Goal: Information Seeking & Learning: Learn about a topic

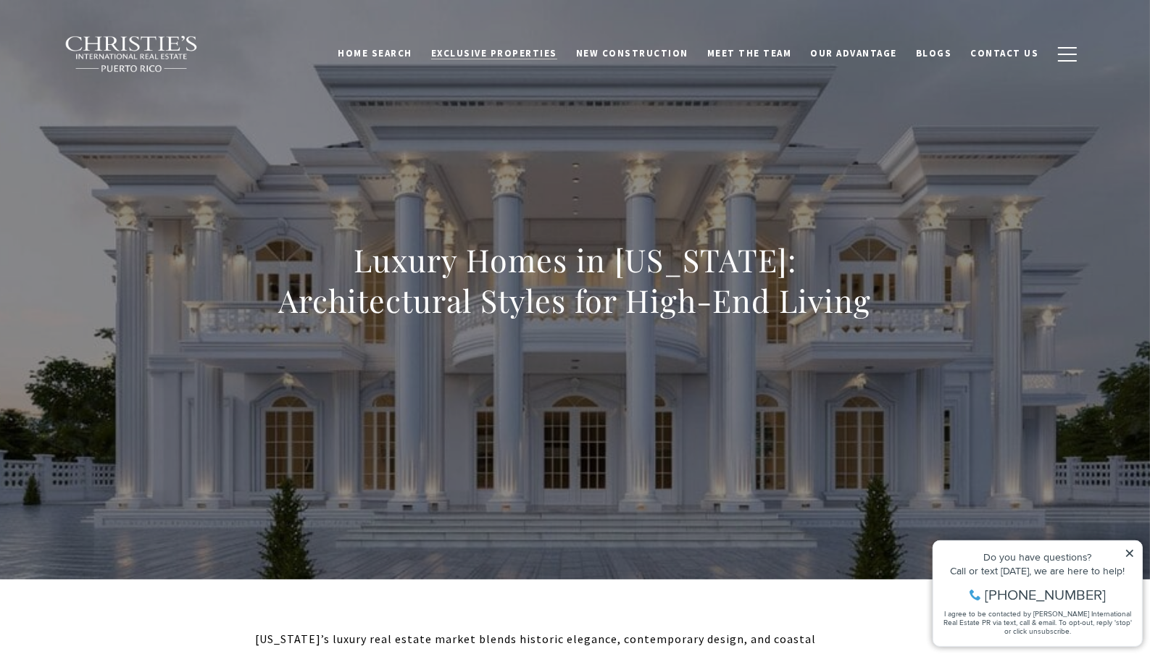
click at [537, 56] on span "Exclusive Properties" at bounding box center [494, 53] width 126 height 12
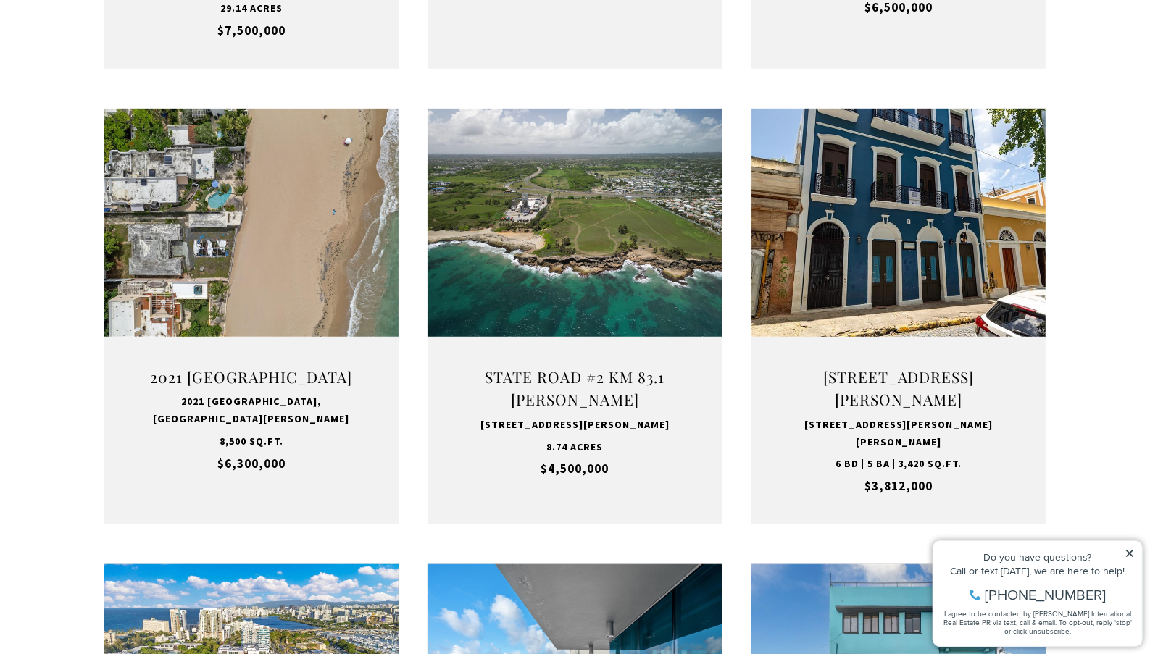
scroll to position [942, 0]
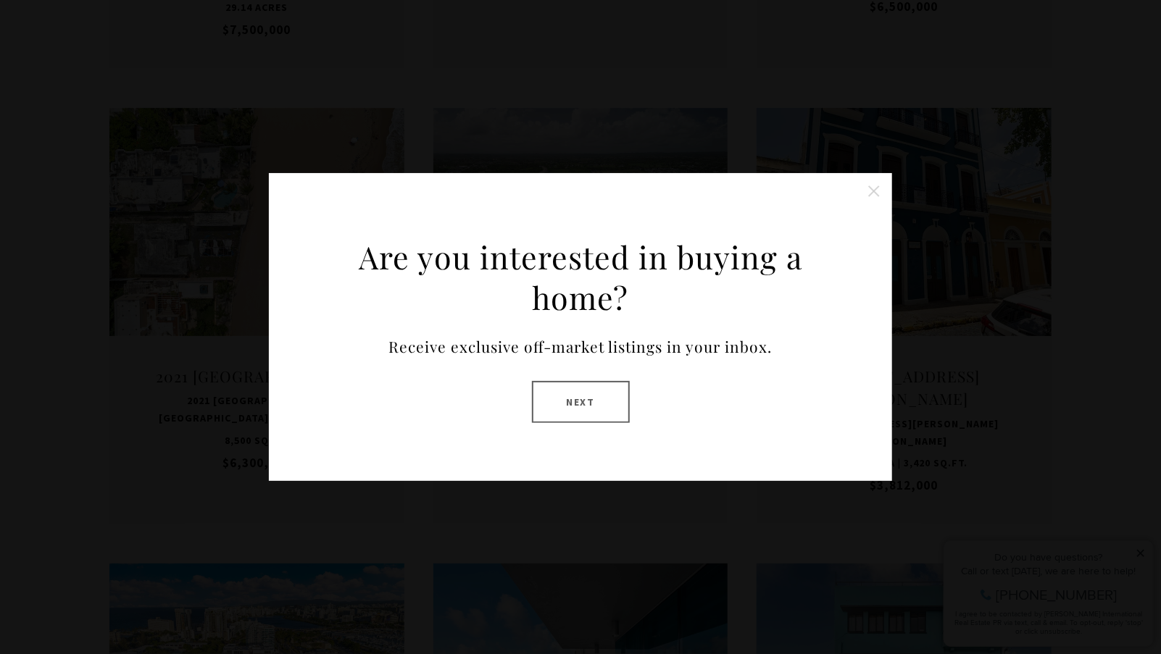
click at [877, 191] on button "Close this option" at bounding box center [873, 191] width 29 height 29
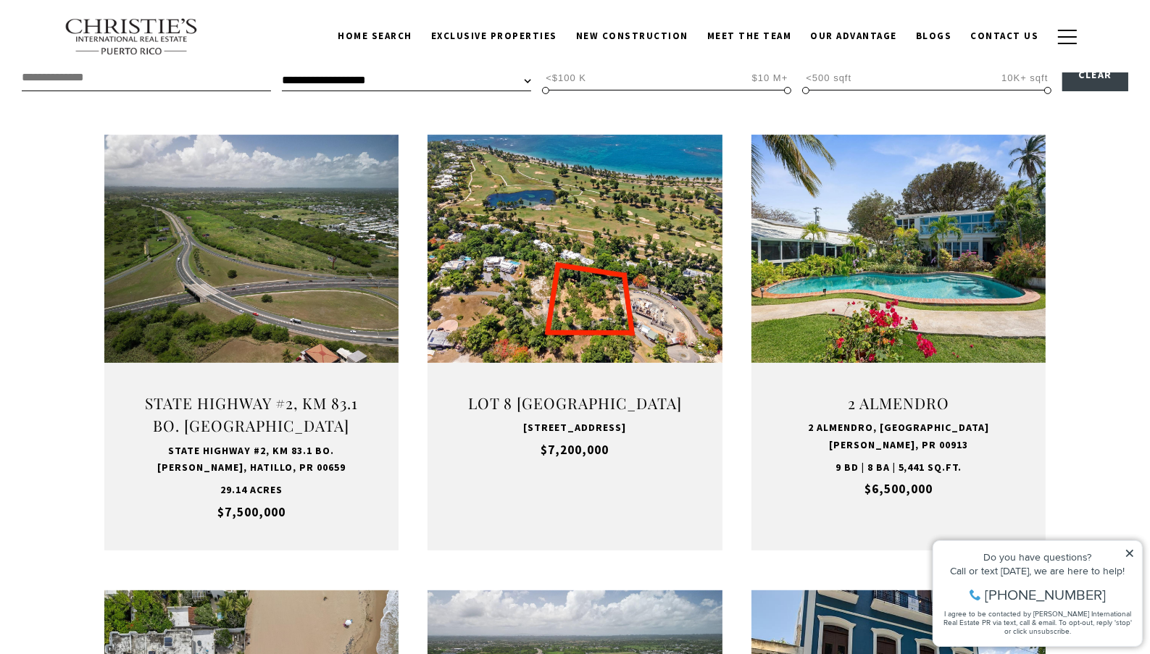
scroll to position [435, 0]
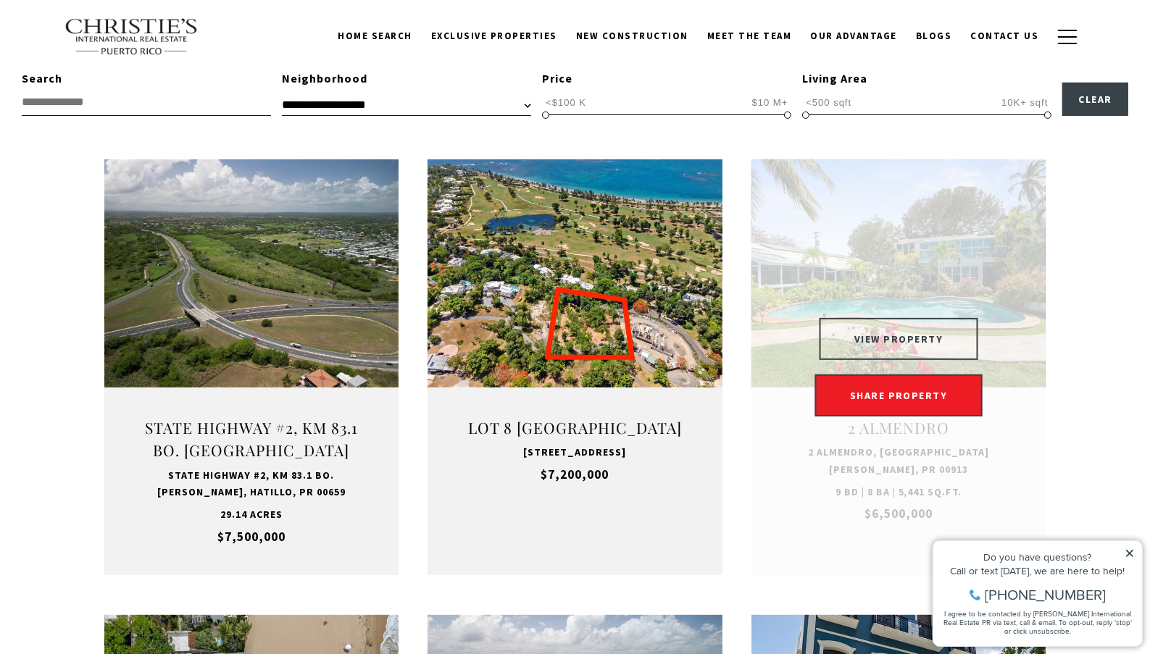
click at [924, 335] on button "VIEW PROPERTY" at bounding box center [898, 339] width 159 height 42
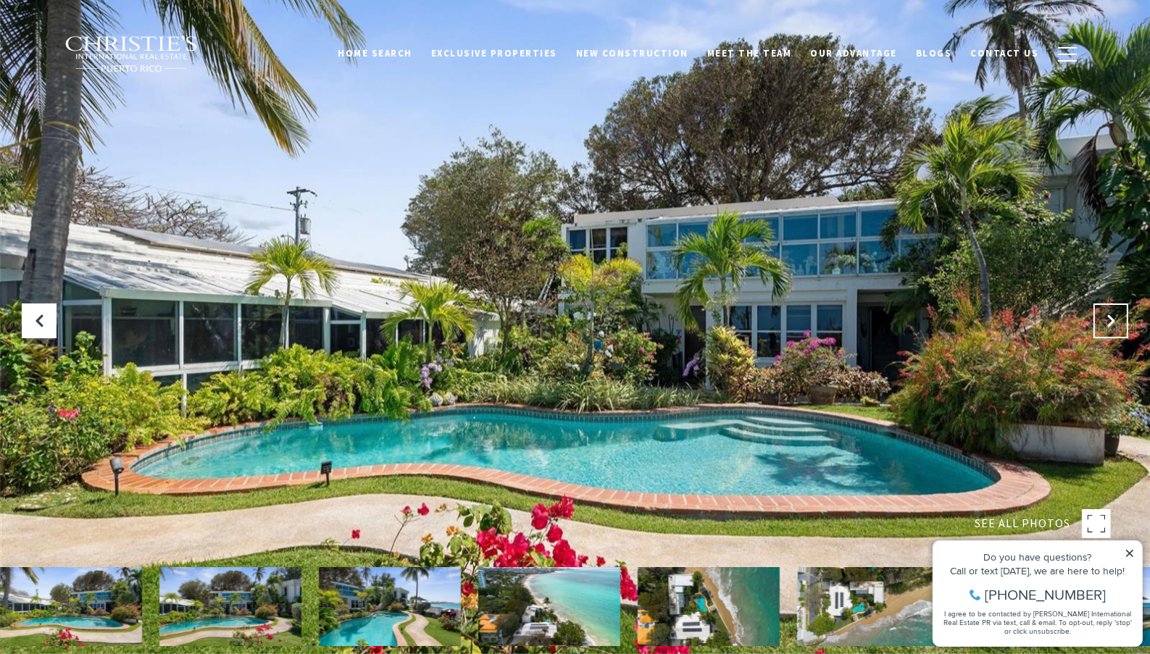
click at [1117, 320] on icon "Next Slide" at bounding box center [1110, 321] width 14 height 14
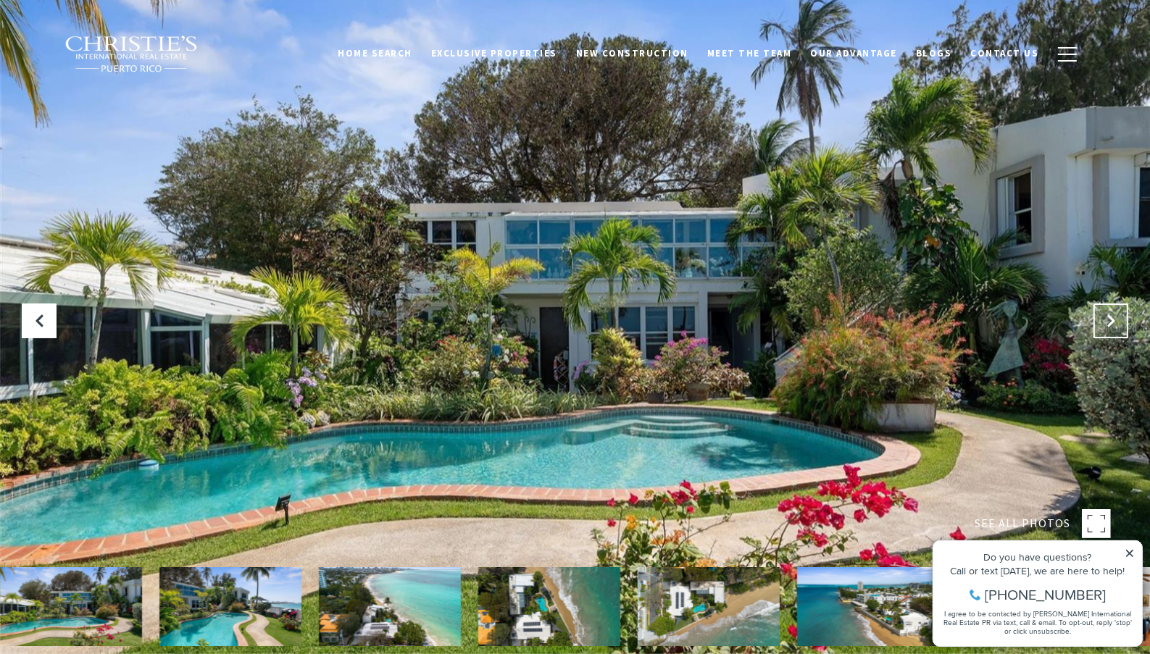
click at [1117, 320] on icon "Next Slide" at bounding box center [1110, 321] width 14 height 14
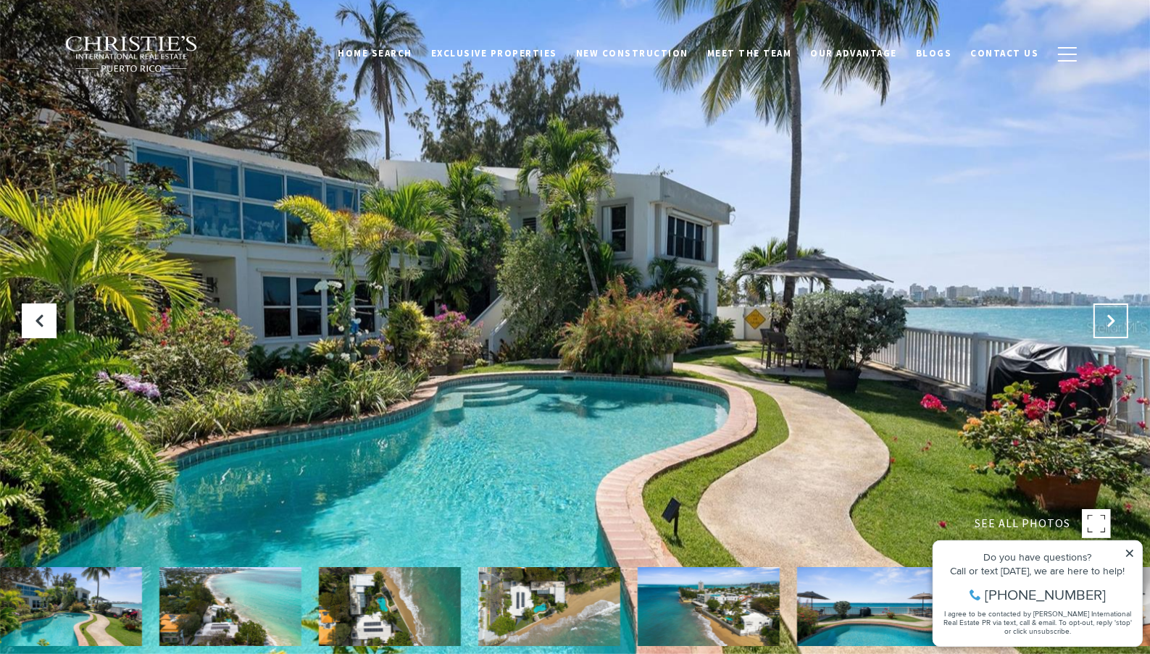
click at [1117, 320] on icon "Next Slide" at bounding box center [1110, 321] width 14 height 14
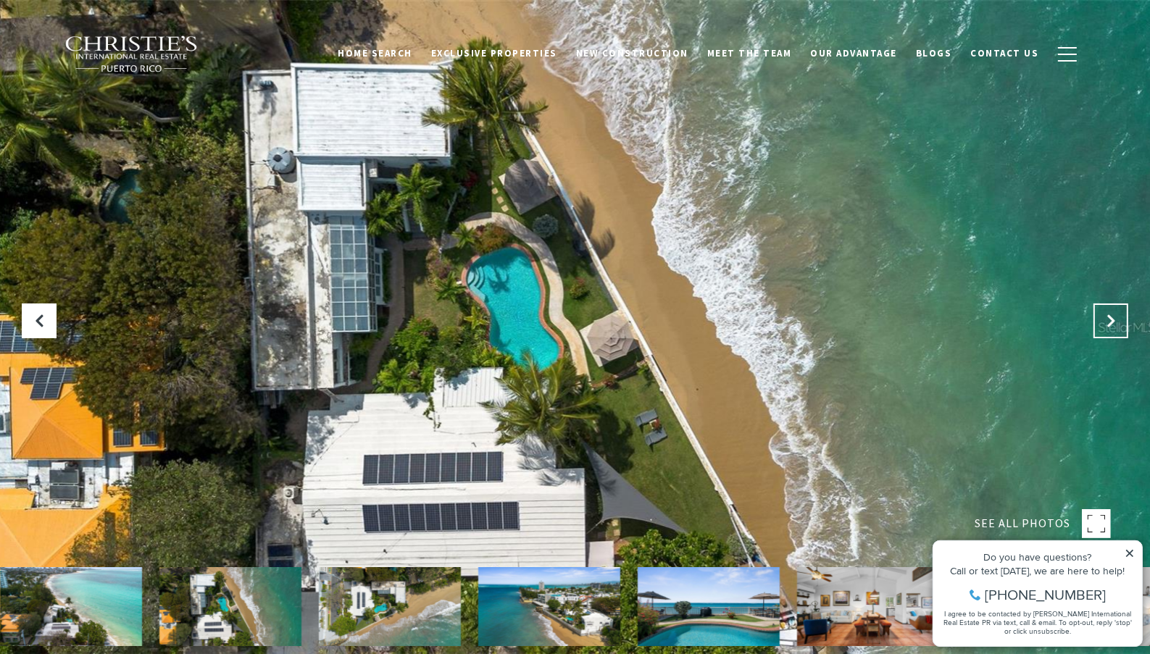
click at [1117, 320] on icon "Next Slide" at bounding box center [1110, 321] width 14 height 14
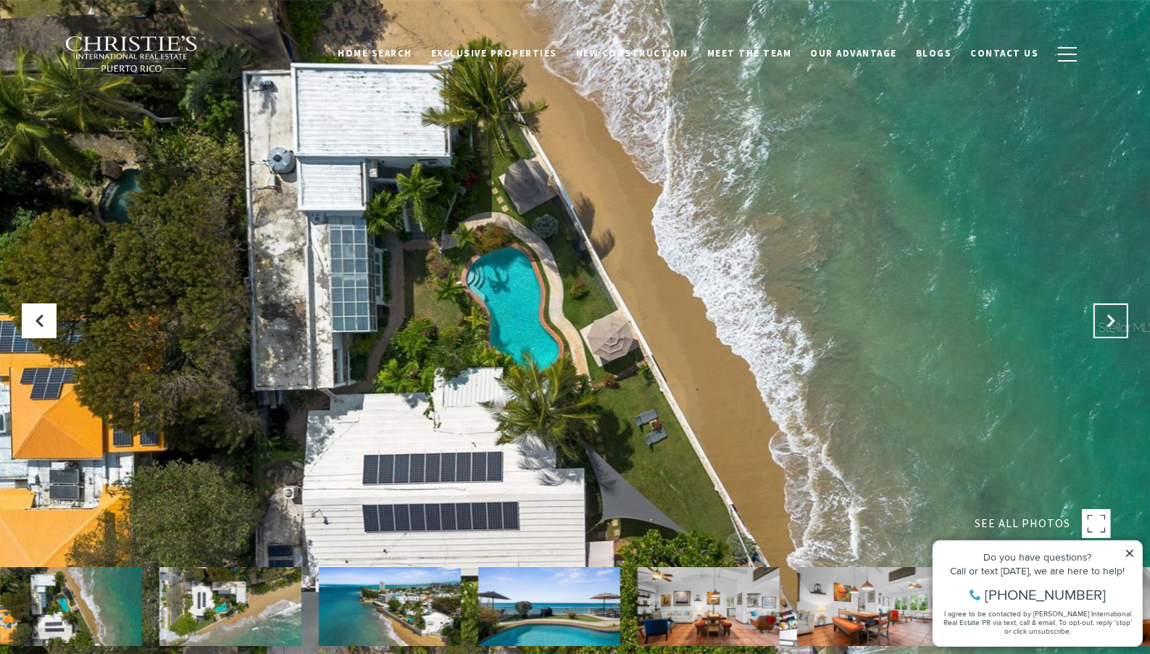
click at [1117, 320] on icon "Next Slide" at bounding box center [1110, 321] width 14 height 14
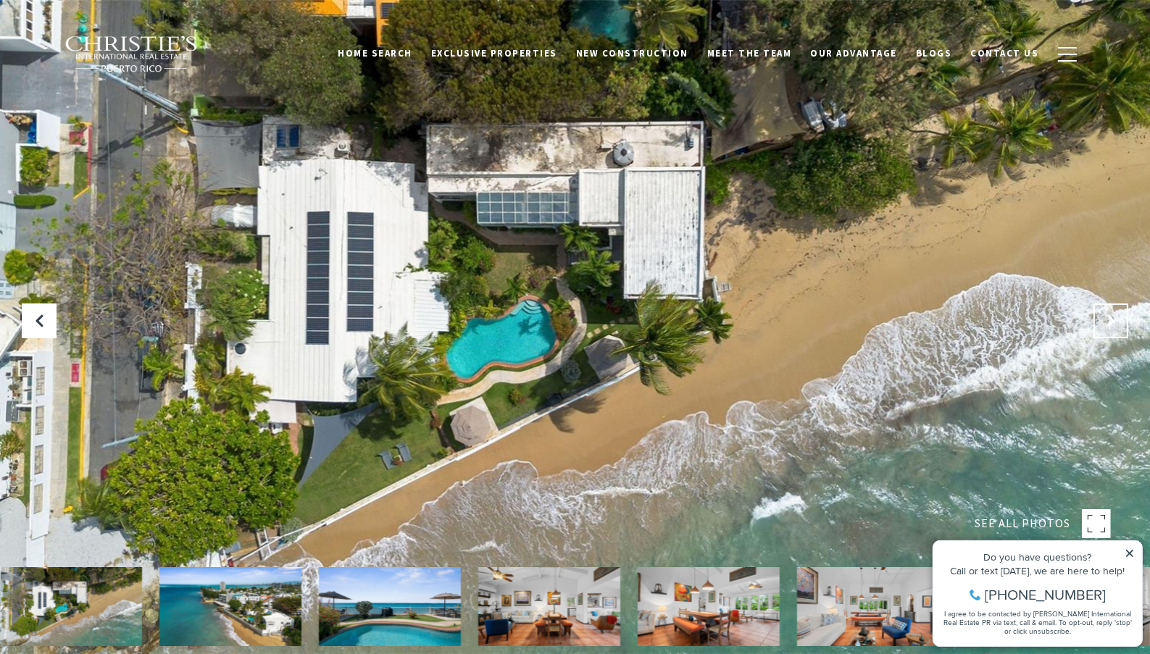
click at [1117, 320] on icon "Next Slide" at bounding box center [1110, 321] width 14 height 14
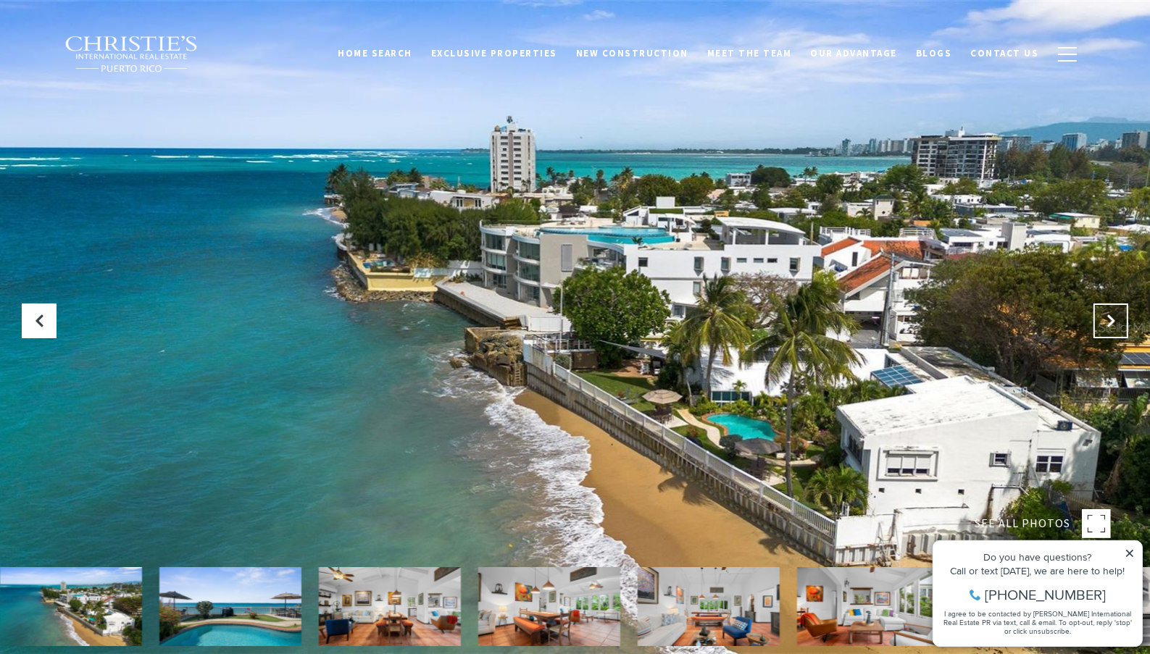
click at [1117, 320] on icon "Next Slide" at bounding box center [1110, 321] width 14 height 14
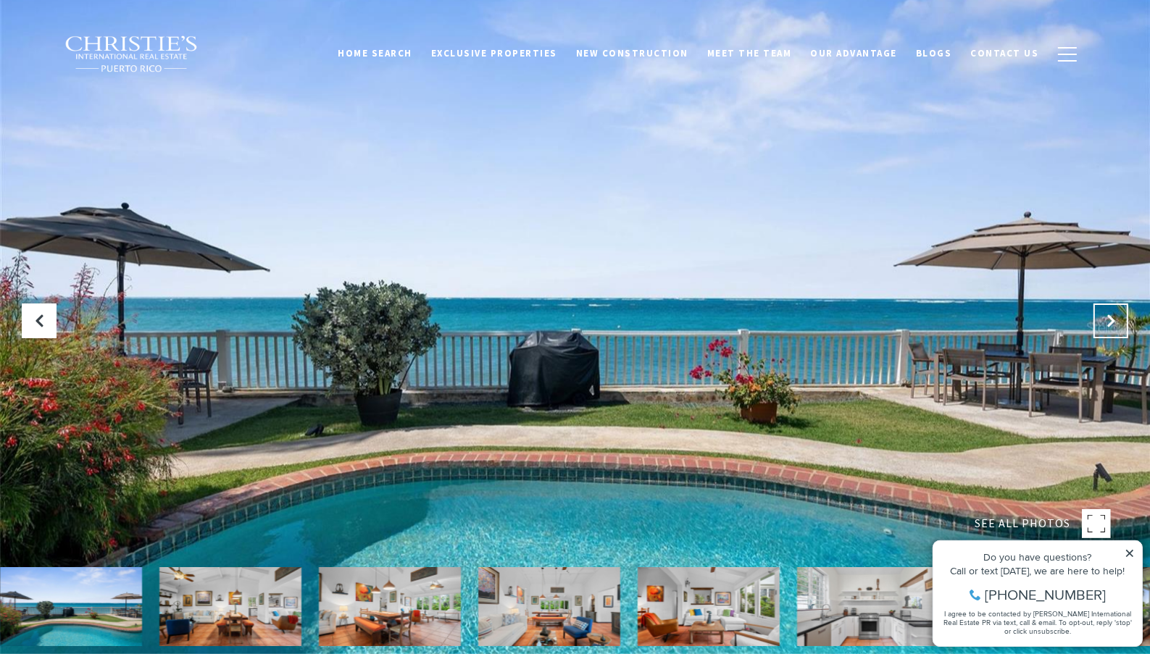
click at [1117, 320] on icon "Next Slide" at bounding box center [1110, 321] width 14 height 14
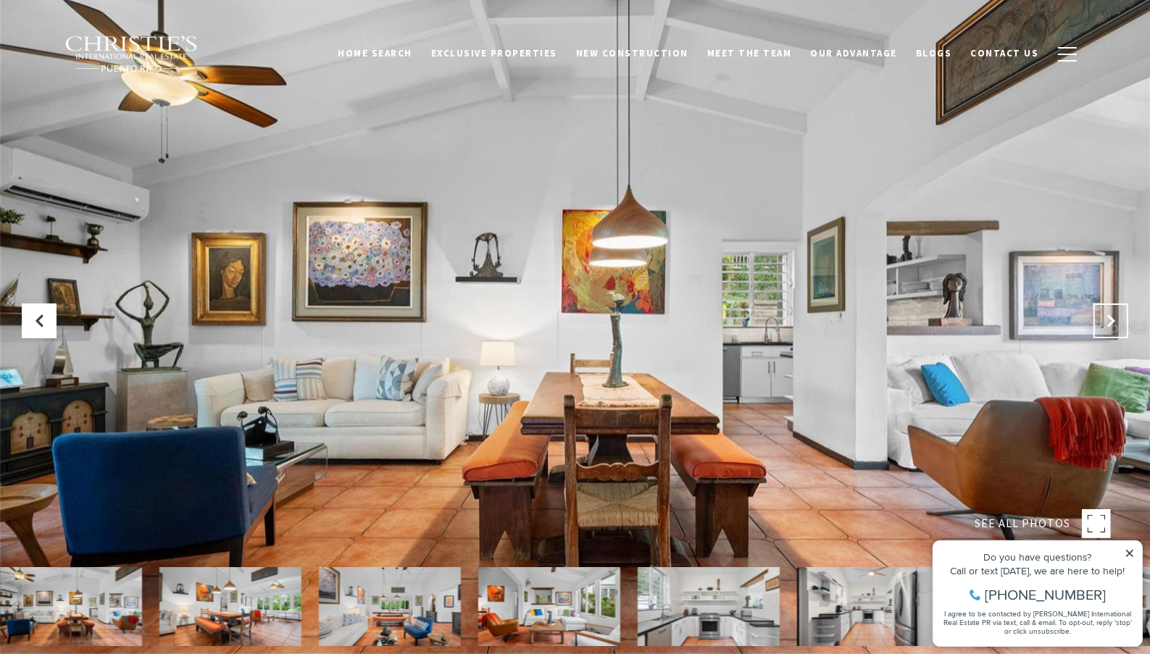
click at [1117, 320] on icon "Next Slide" at bounding box center [1110, 321] width 14 height 14
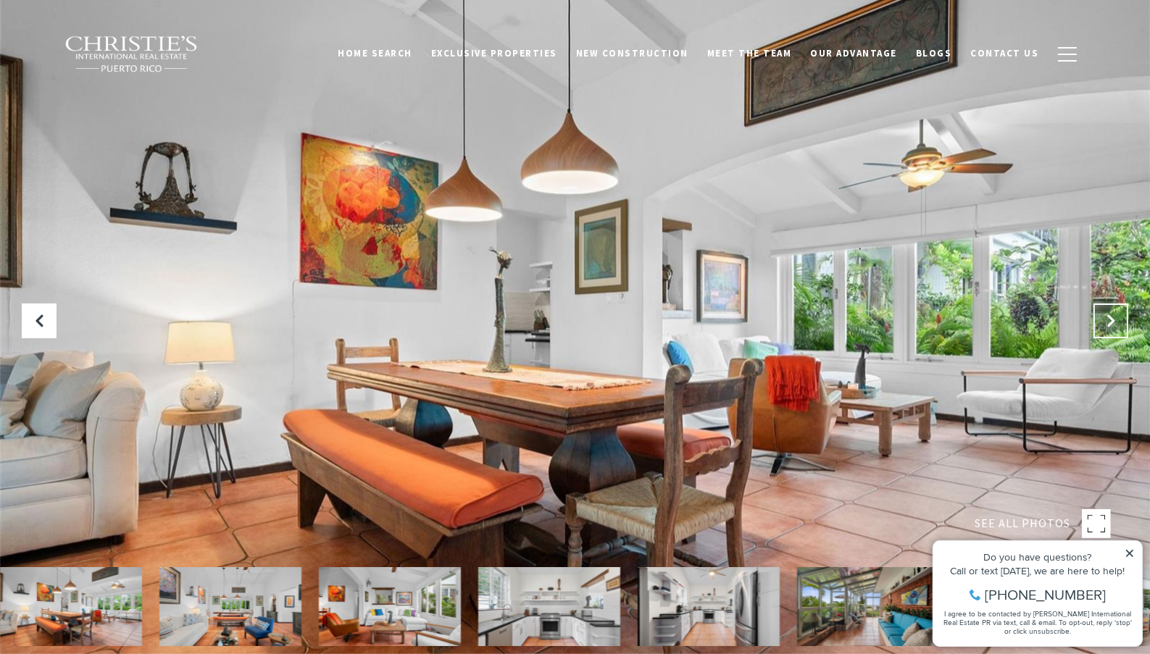
click at [1117, 320] on icon "Next Slide" at bounding box center [1110, 321] width 14 height 14
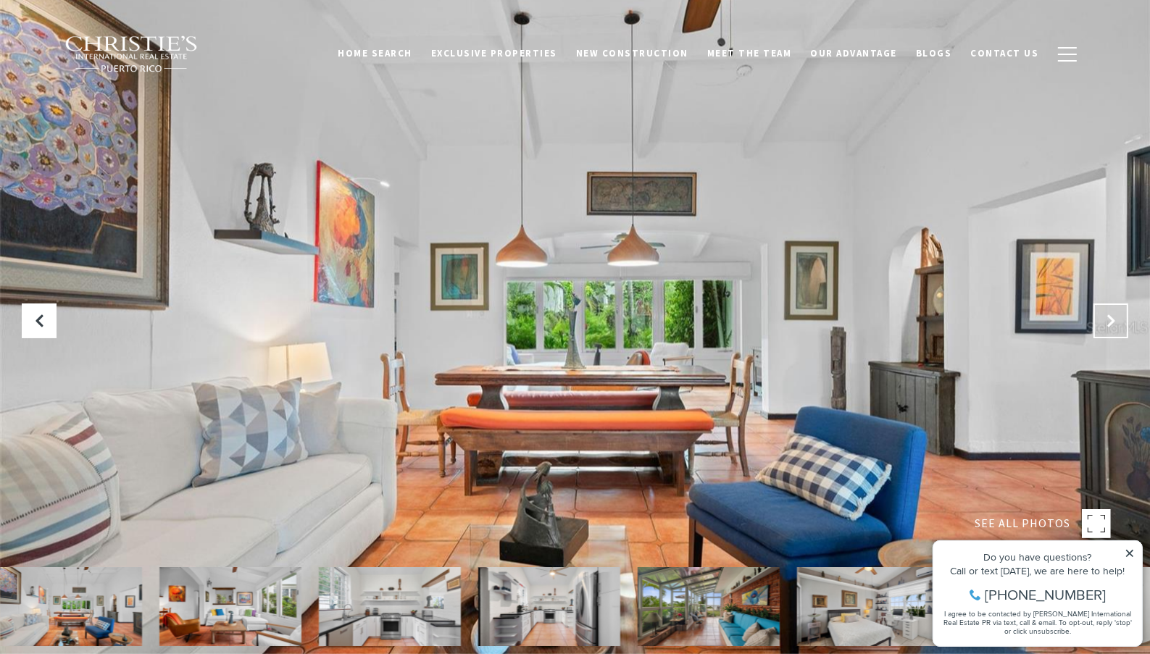
click at [1117, 320] on icon "Next Slide" at bounding box center [1110, 321] width 14 height 14
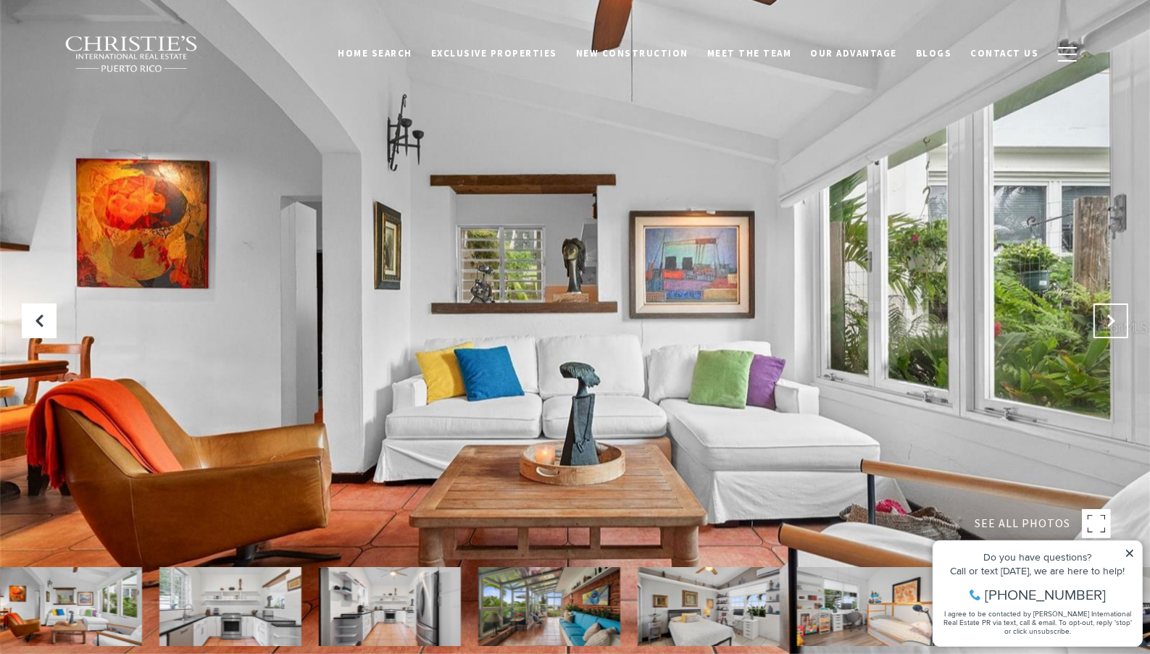
click at [1117, 320] on icon "Next Slide" at bounding box center [1110, 321] width 14 height 14
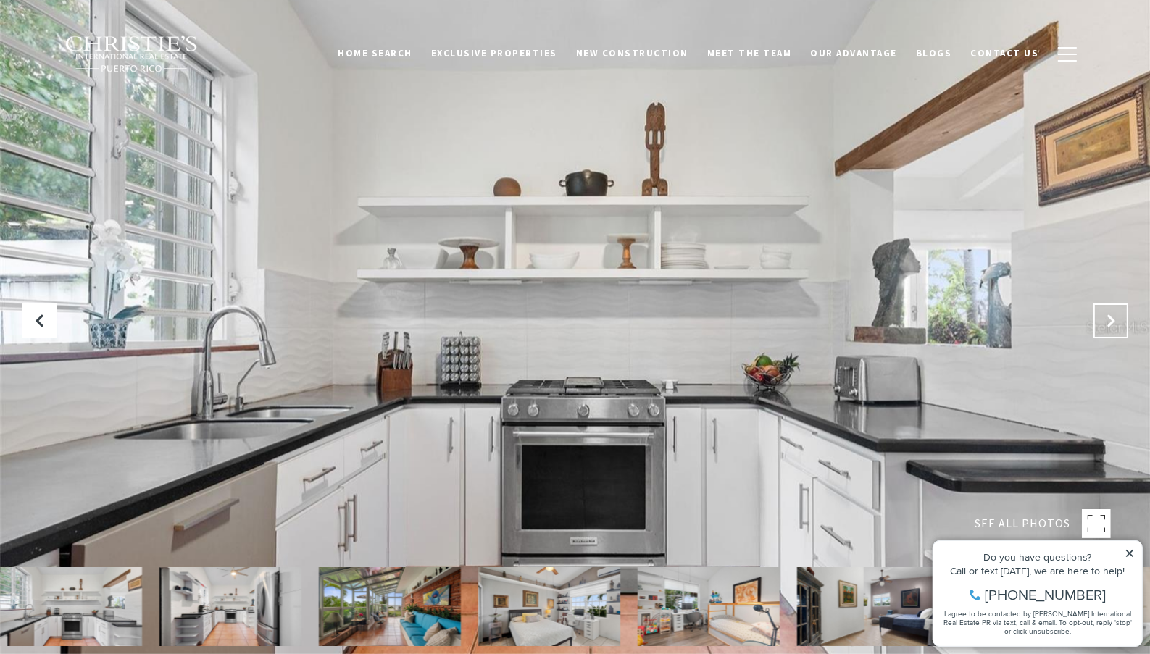
click at [1117, 320] on icon "Next Slide" at bounding box center [1110, 321] width 14 height 14
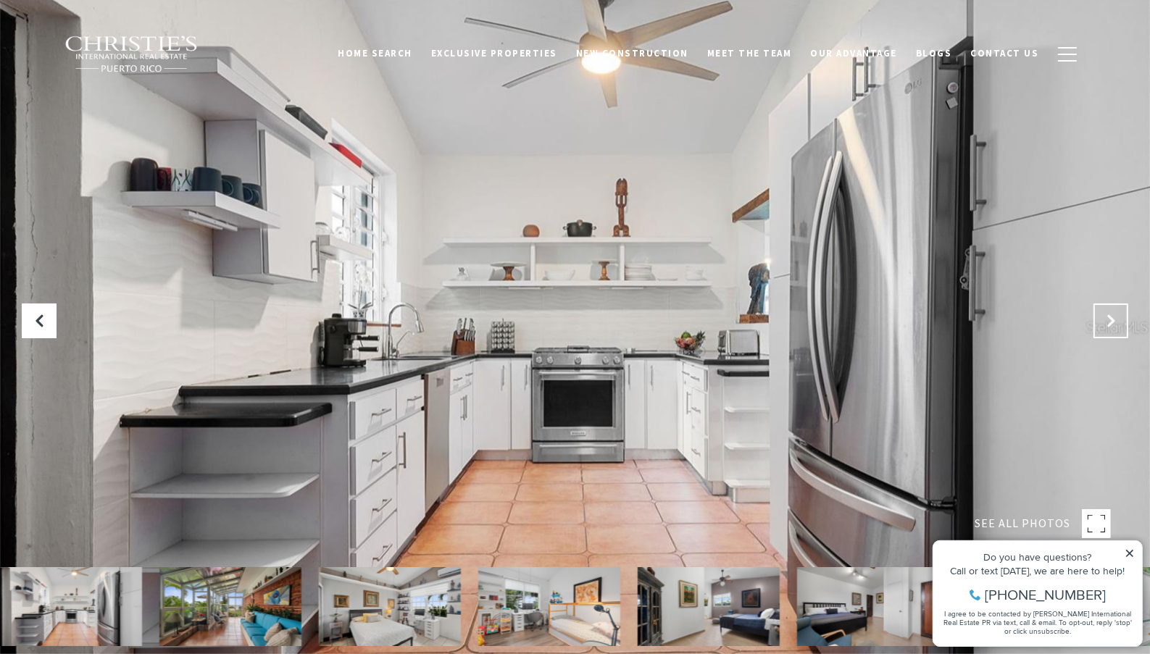
click at [1117, 320] on icon "Next Slide" at bounding box center [1110, 321] width 14 height 14
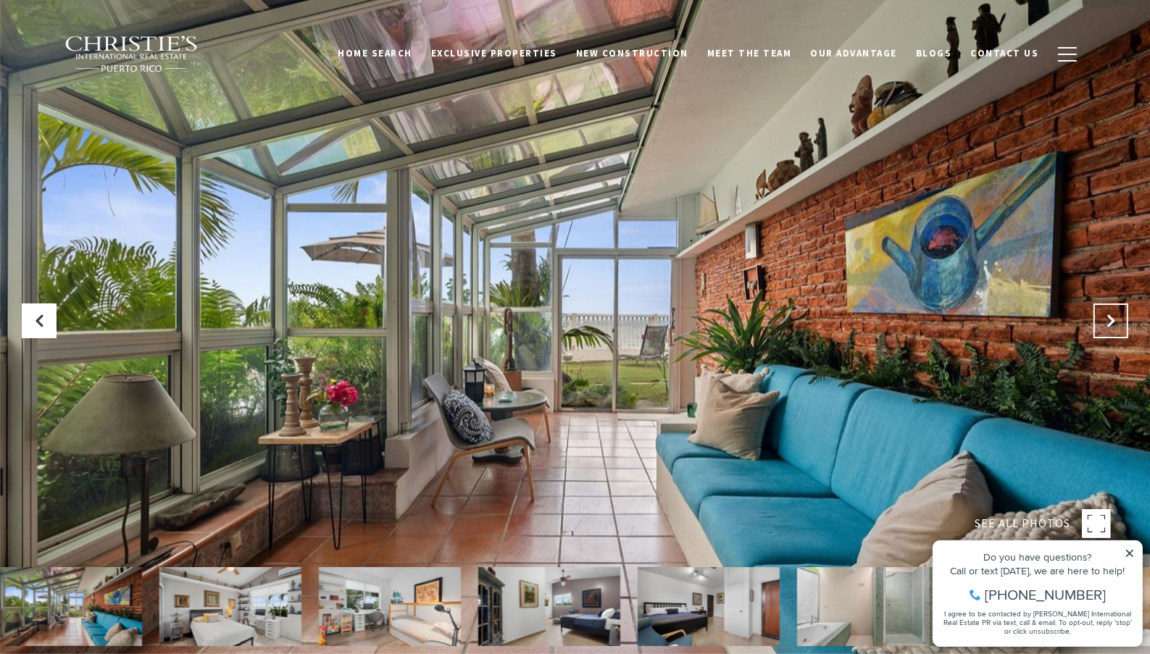
click at [1117, 320] on icon "Next Slide" at bounding box center [1110, 321] width 14 height 14
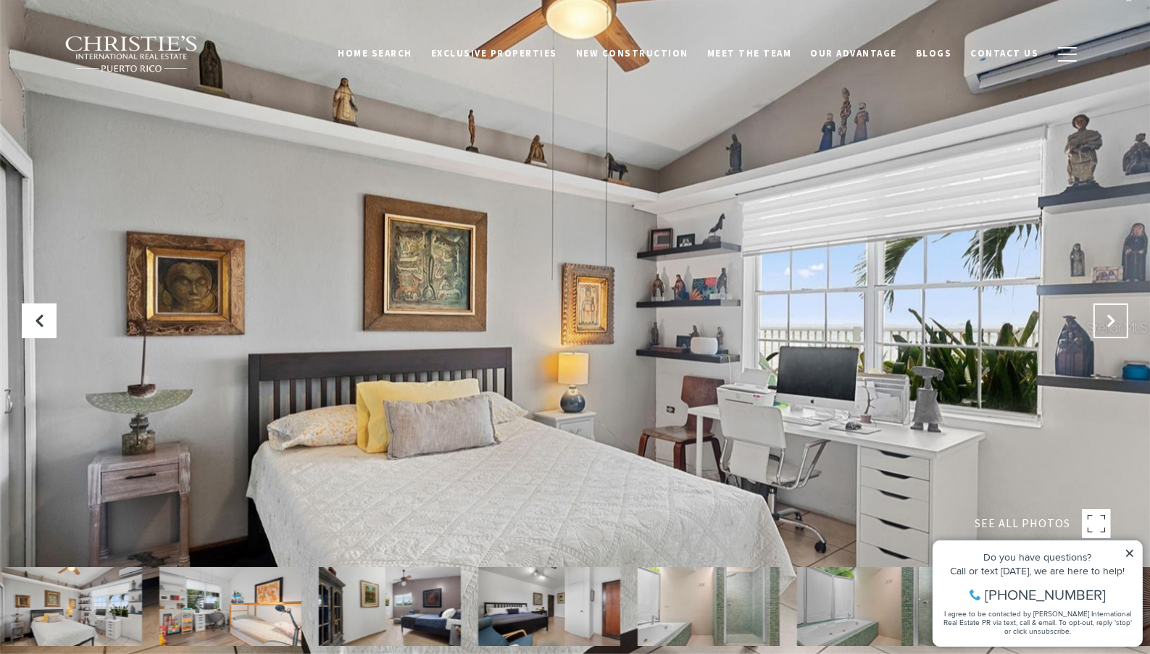
click at [1117, 320] on icon "Next Slide" at bounding box center [1110, 321] width 14 height 14
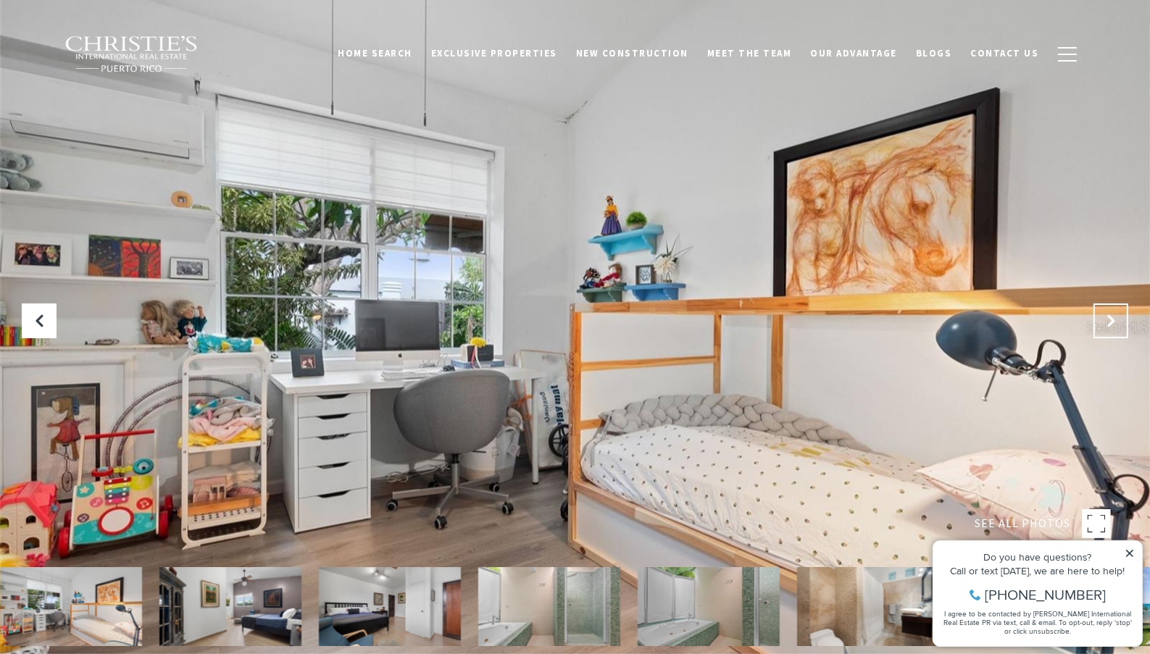
click at [1117, 320] on icon "Next Slide" at bounding box center [1110, 321] width 14 height 14
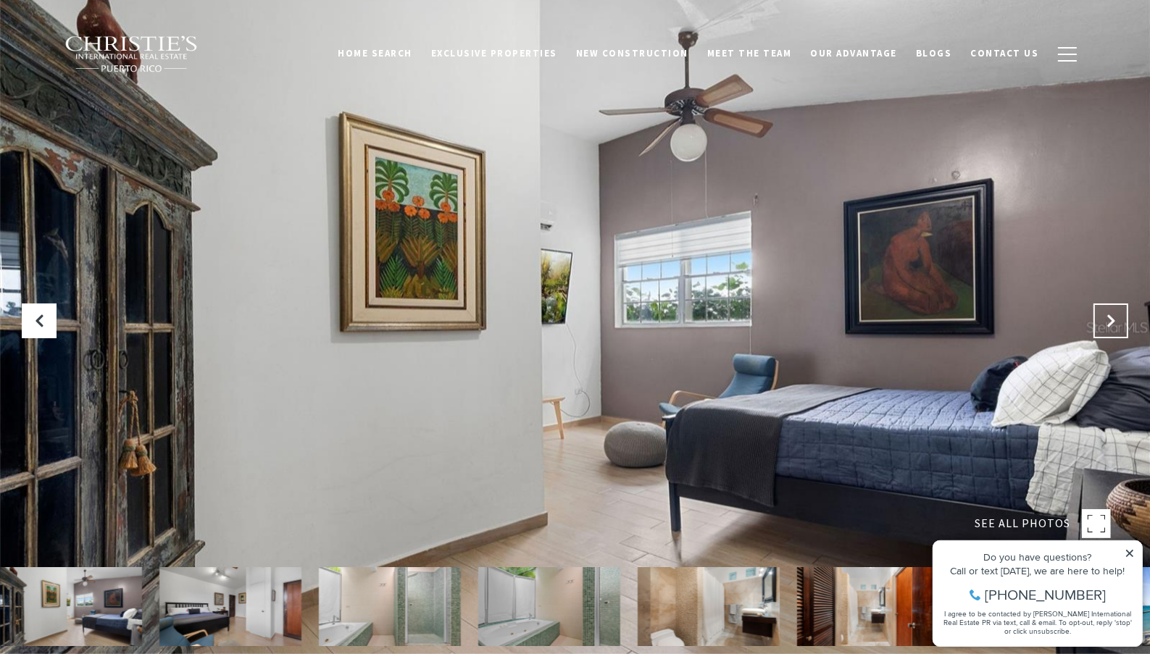
click at [1117, 320] on icon "Next Slide" at bounding box center [1110, 321] width 14 height 14
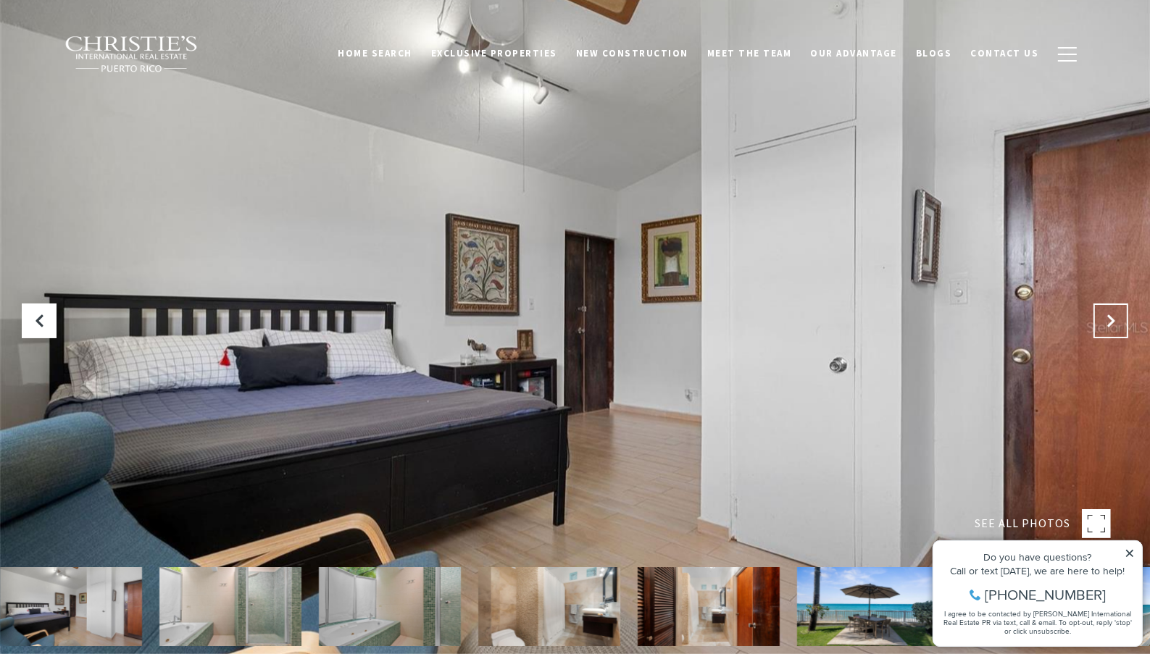
click at [1117, 320] on icon "Next Slide" at bounding box center [1110, 321] width 14 height 14
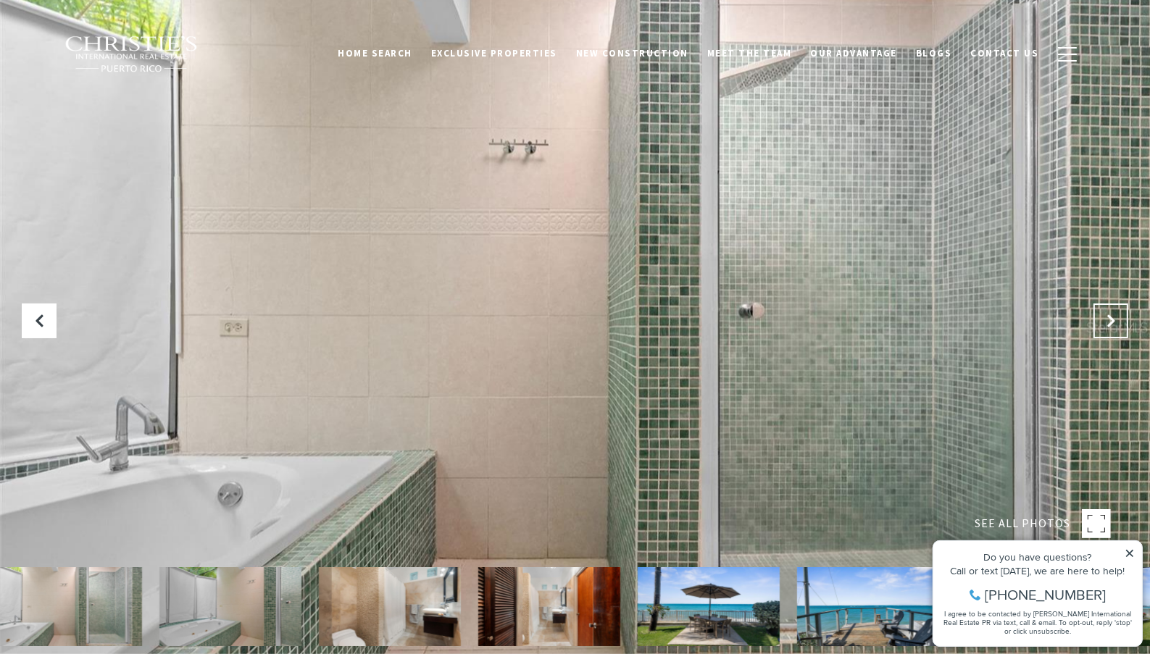
click at [1117, 320] on icon "Next Slide" at bounding box center [1110, 321] width 14 height 14
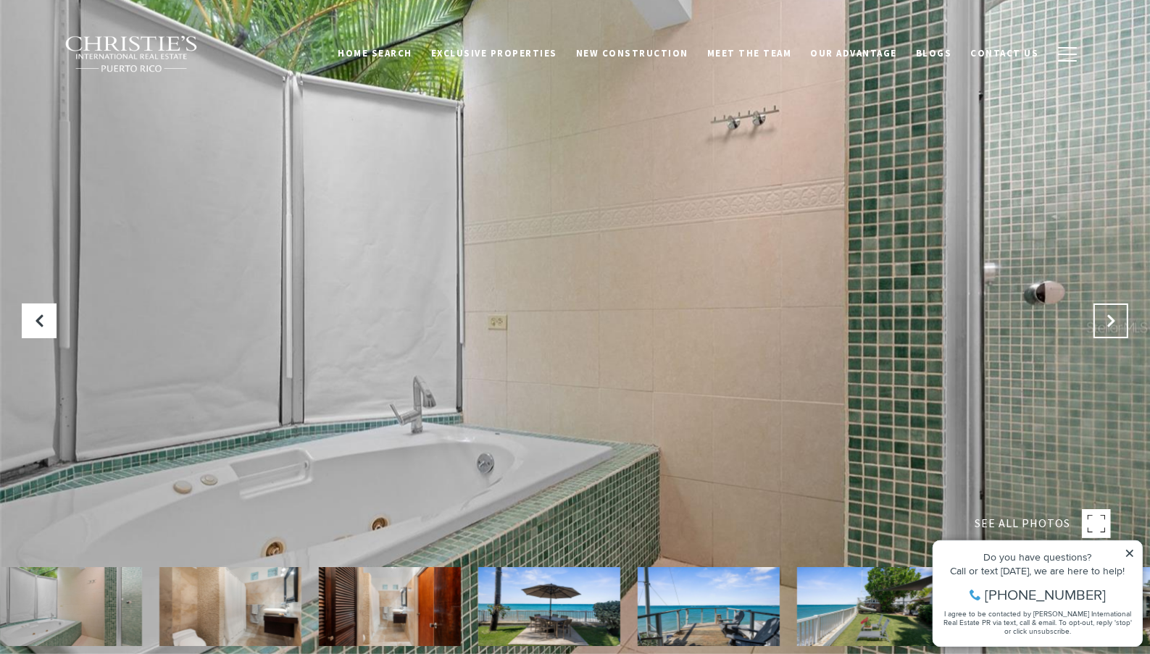
click at [1117, 320] on icon "Next Slide" at bounding box center [1110, 321] width 14 height 14
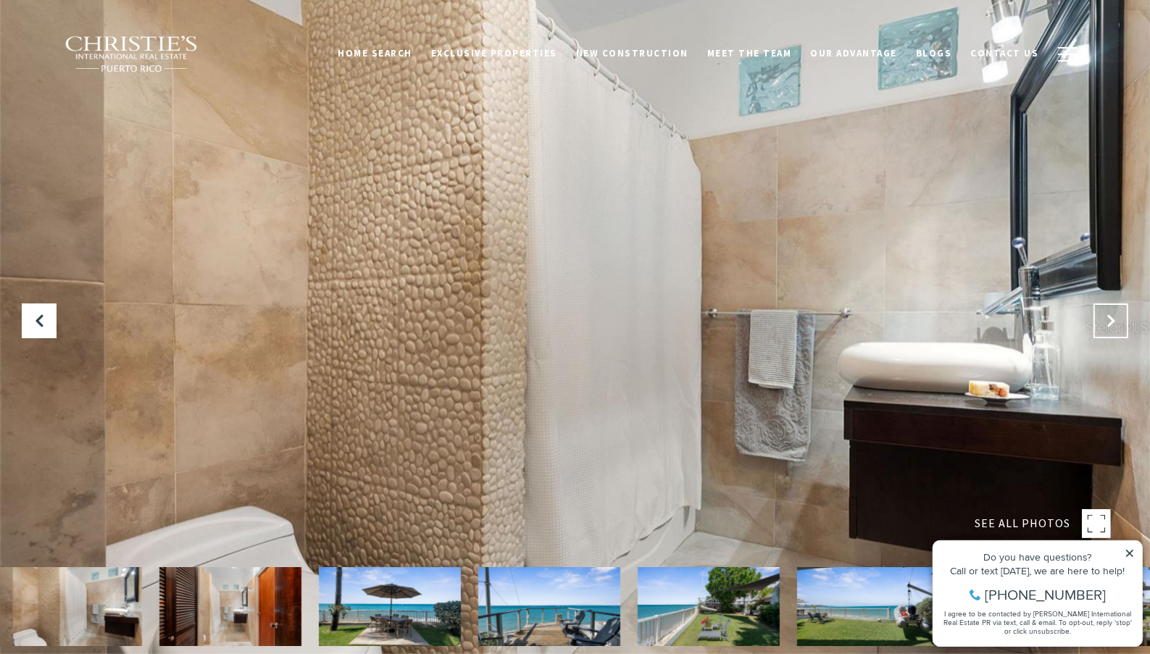
click at [1117, 320] on icon "Next Slide" at bounding box center [1110, 321] width 14 height 14
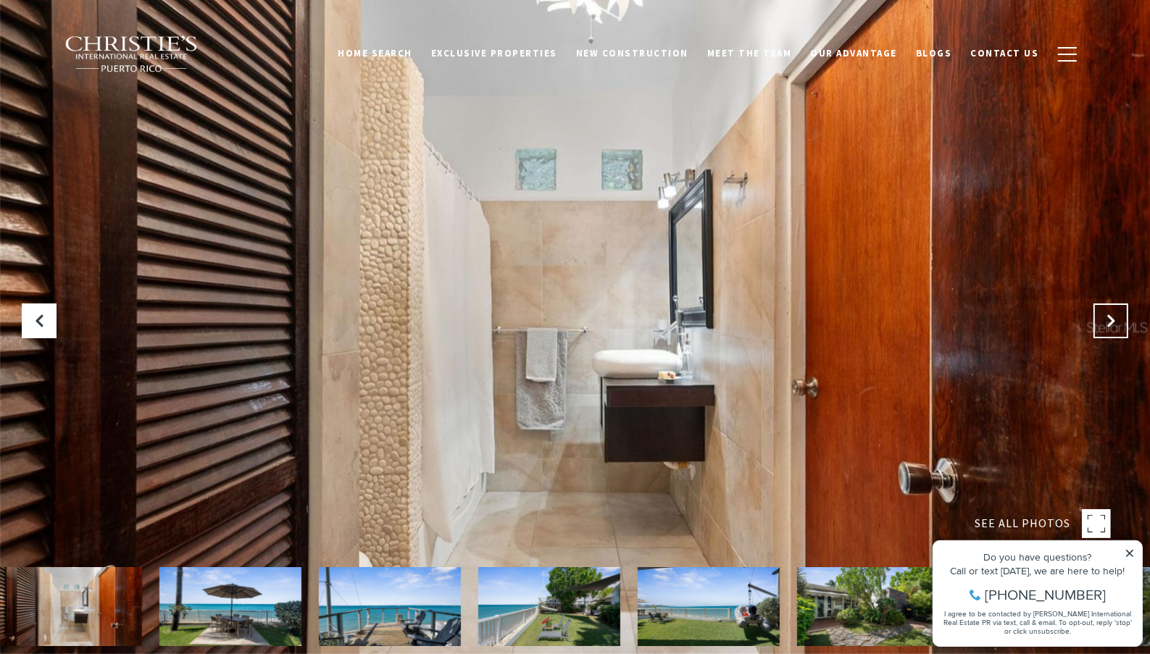
click at [1117, 320] on icon "Next Slide" at bounding box center [1110, 321] width 14 height 14
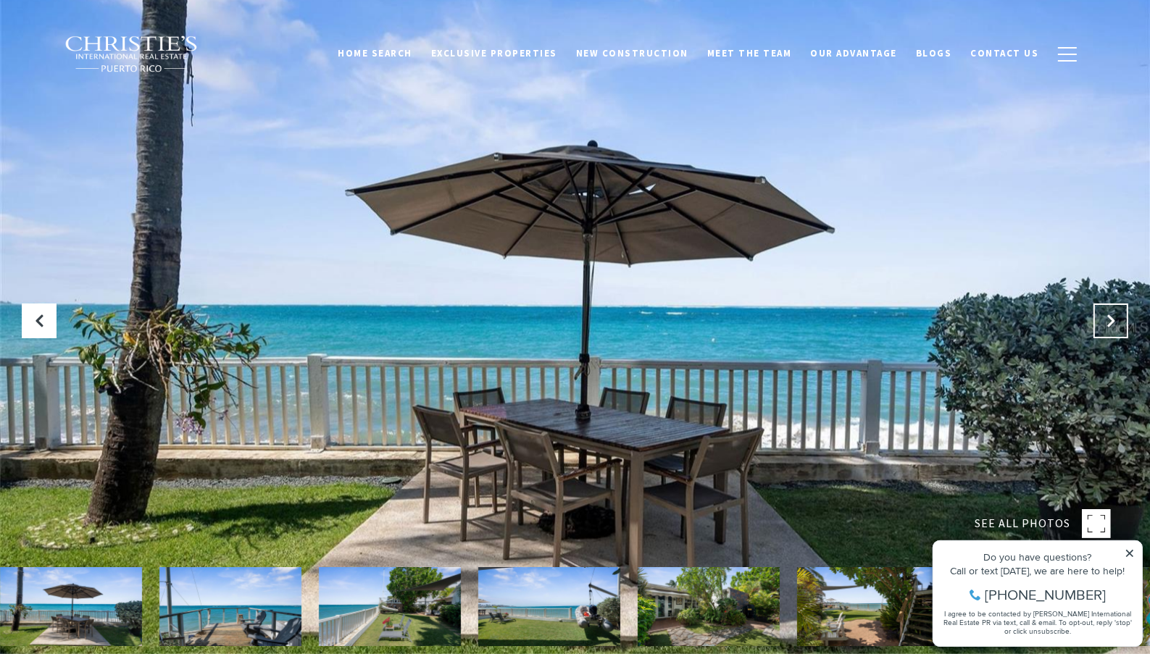
click at [1117, 320] on icon "Next Slide" at bounding box center [1110, 321] width 14 height 14
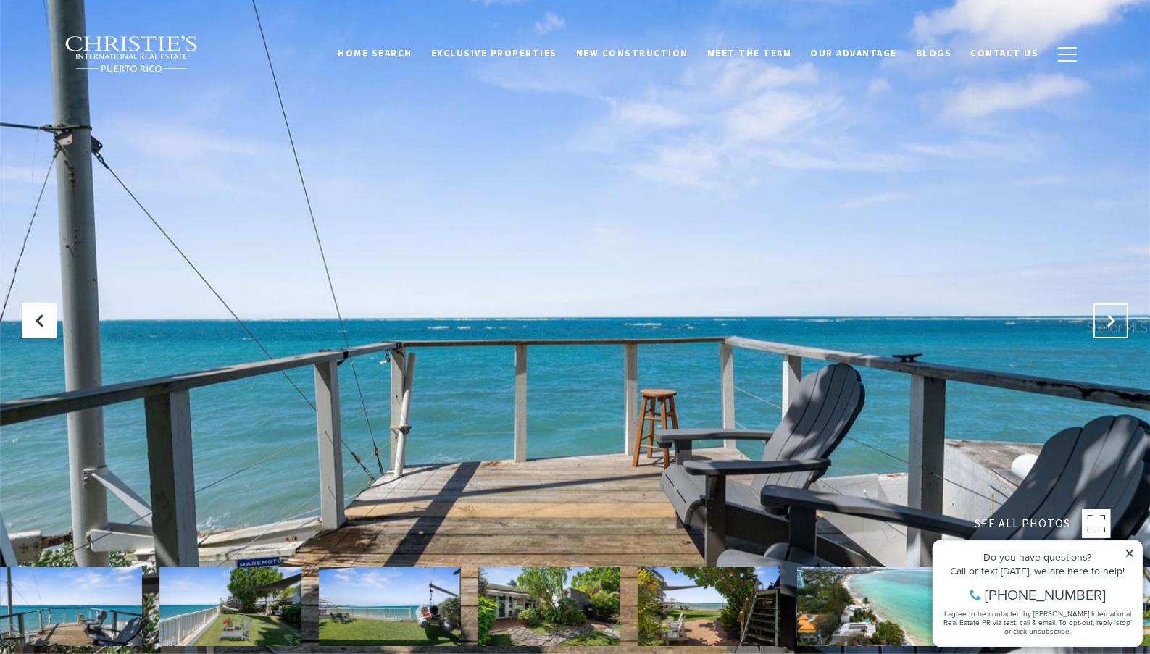
click at [1117, 320] on icon "Next Slide" at bounding box center [1110, 321] width 14 height 14
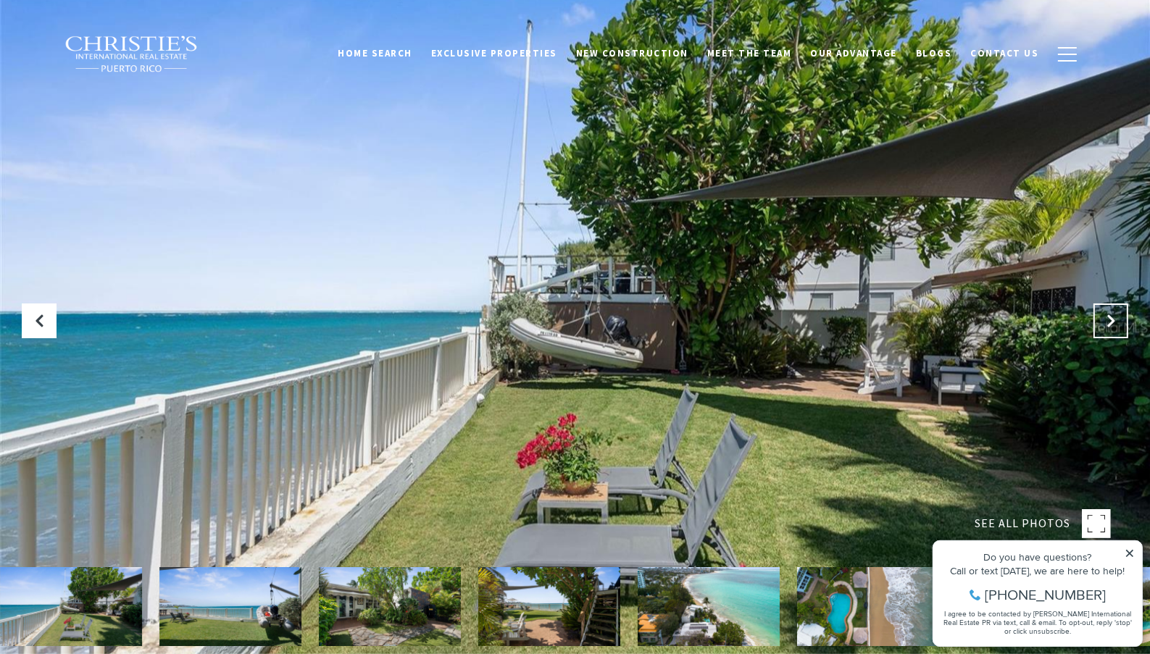
click at [1117, 320] on icon "Next Slide" at bounding box center [1110, 321] width 14 height 14
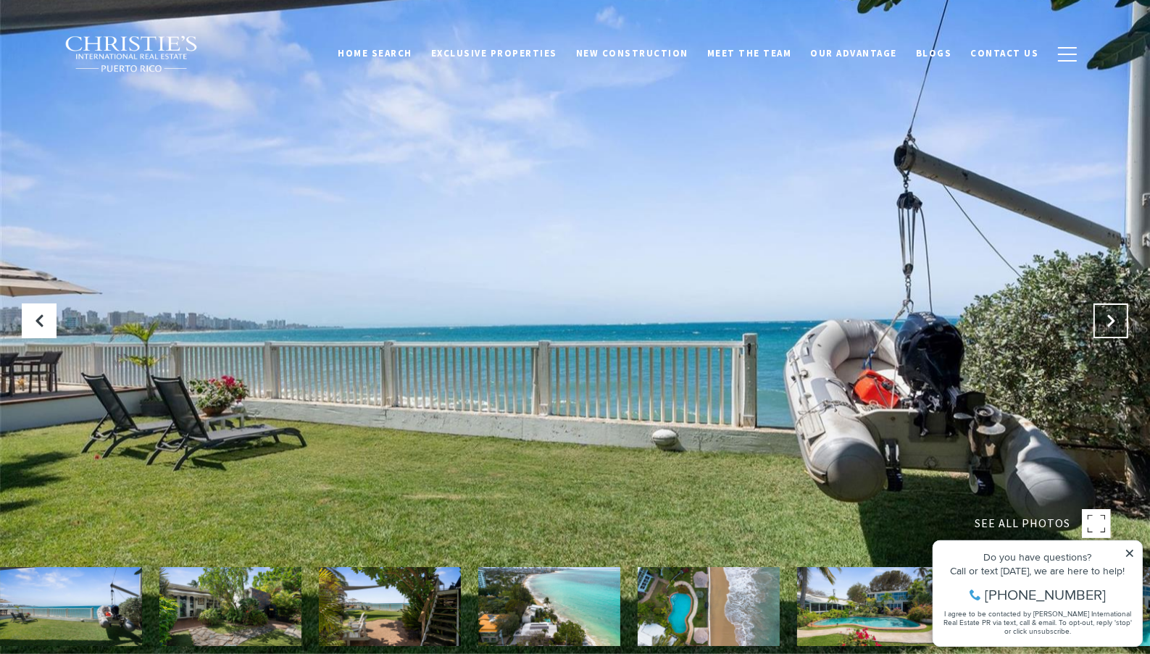
click at [1117, 320] on icon "Next Slide" at bounding box center [1110, 321] width 14 height 14
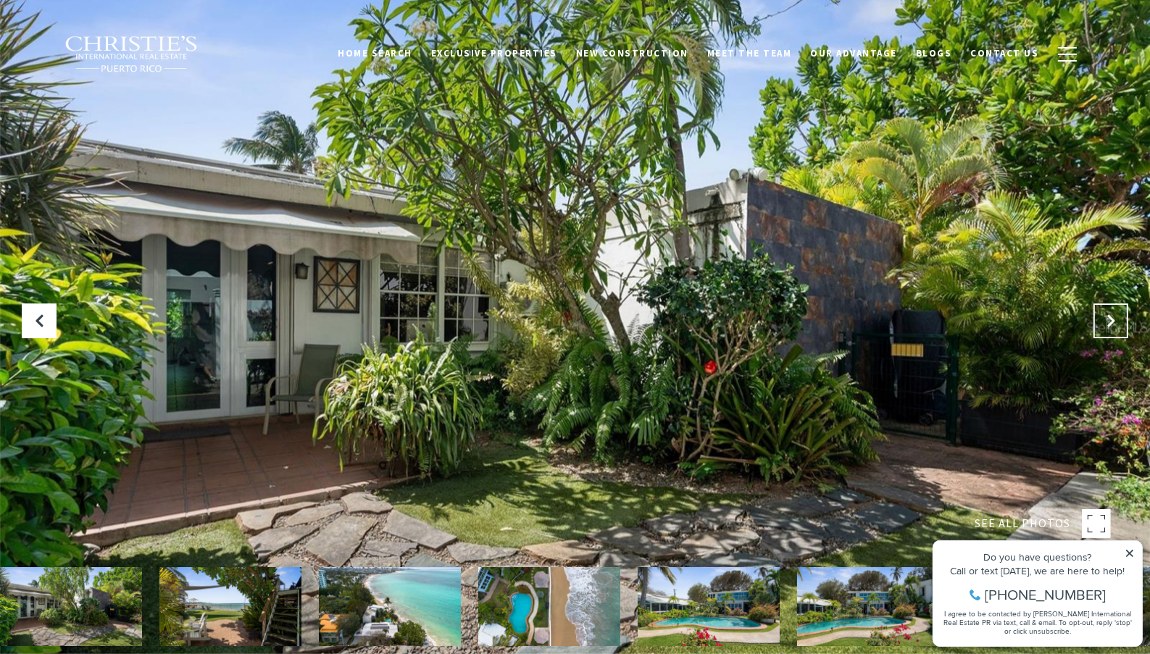
click at [1116, 321] on icon "Next Slide" at bounding box center [1110, 321] width 14 height 14
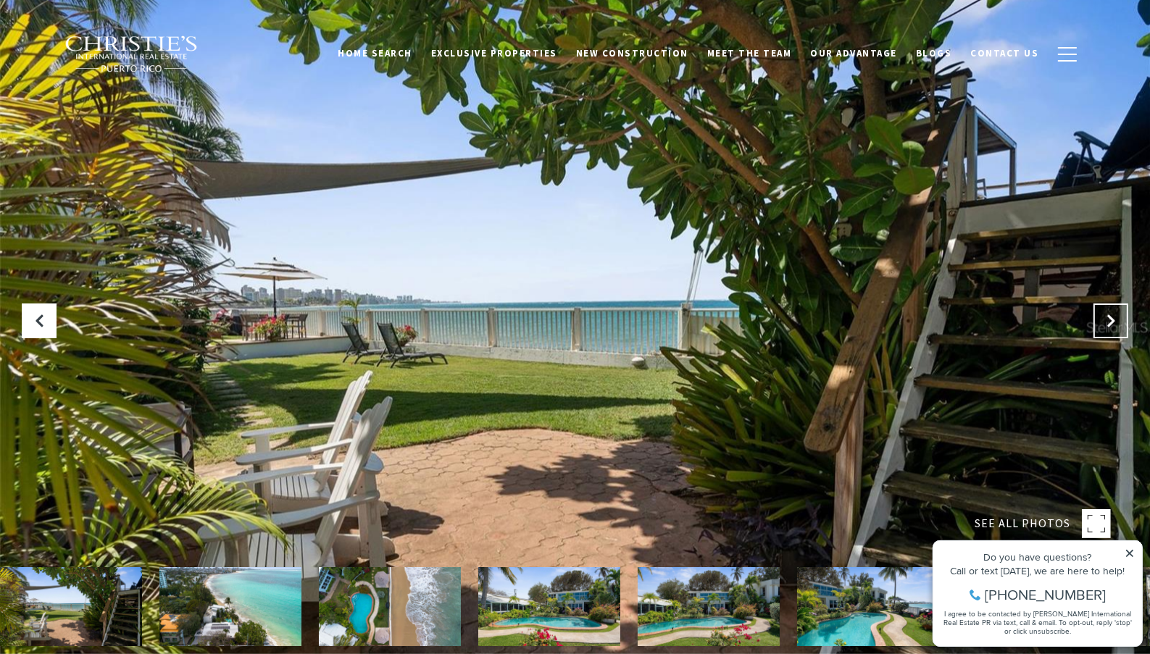
click at [1116, 321] on icon "Next Slide" at bounding box center [1110, 321] width 14 height 14
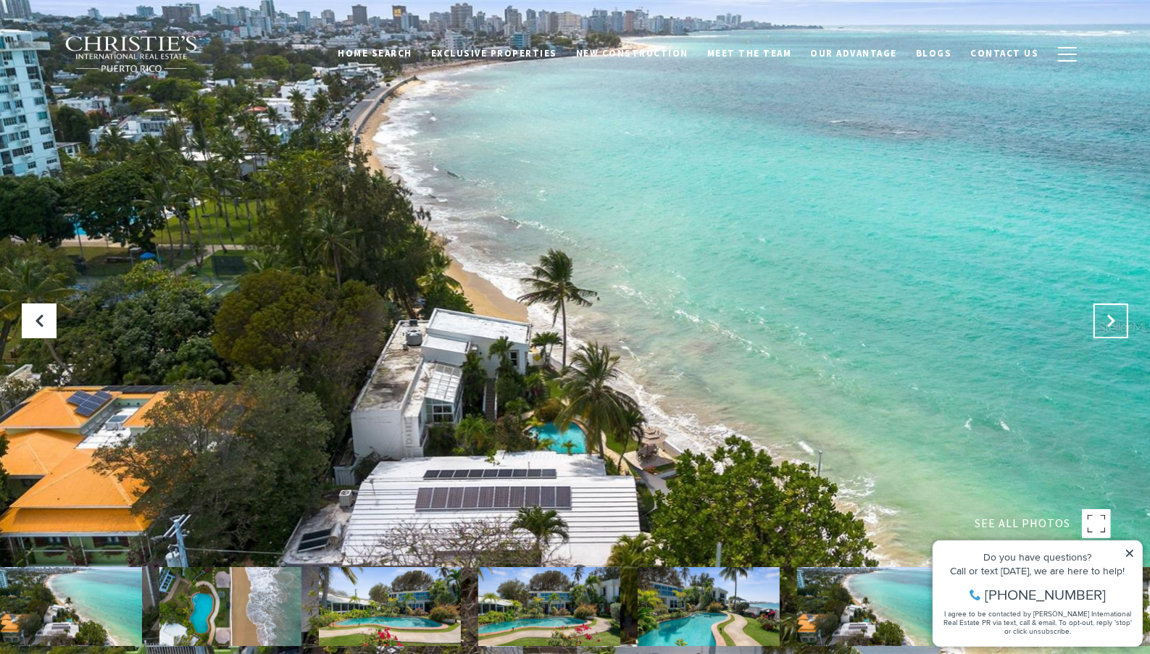
click at [1116, 321] on icon "Next Slide" at bounding box center [1110, 321] width 14 height 14
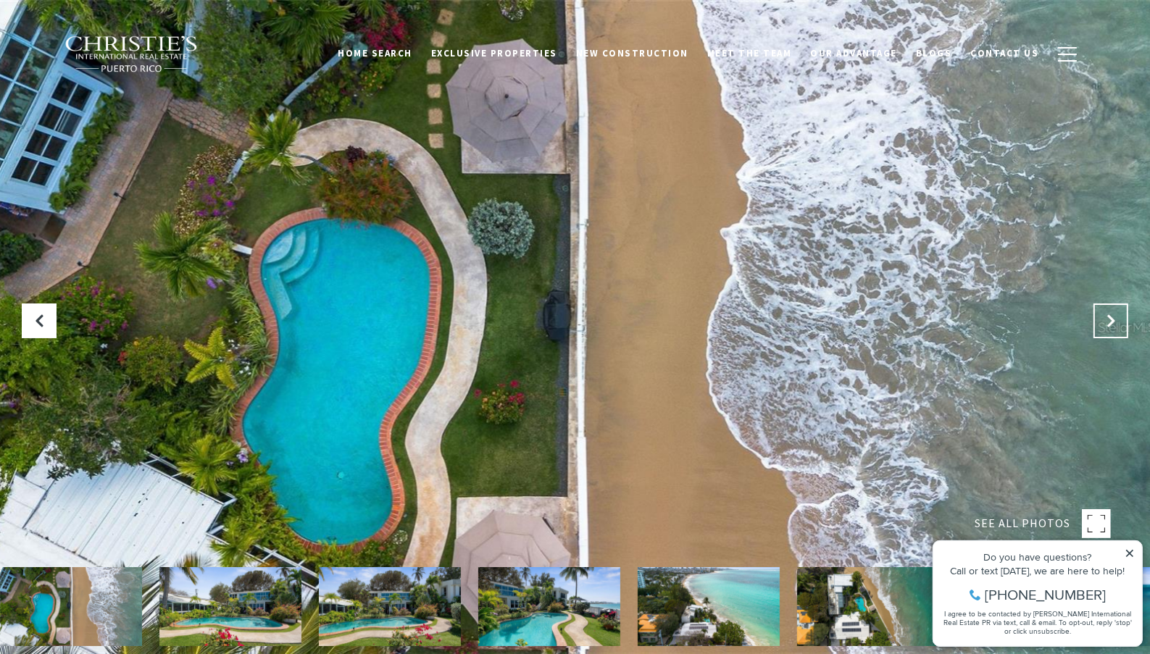
click at [1116, 321] on icon "Next Slide" at bounding box center [1110, 321] width 14 height 14
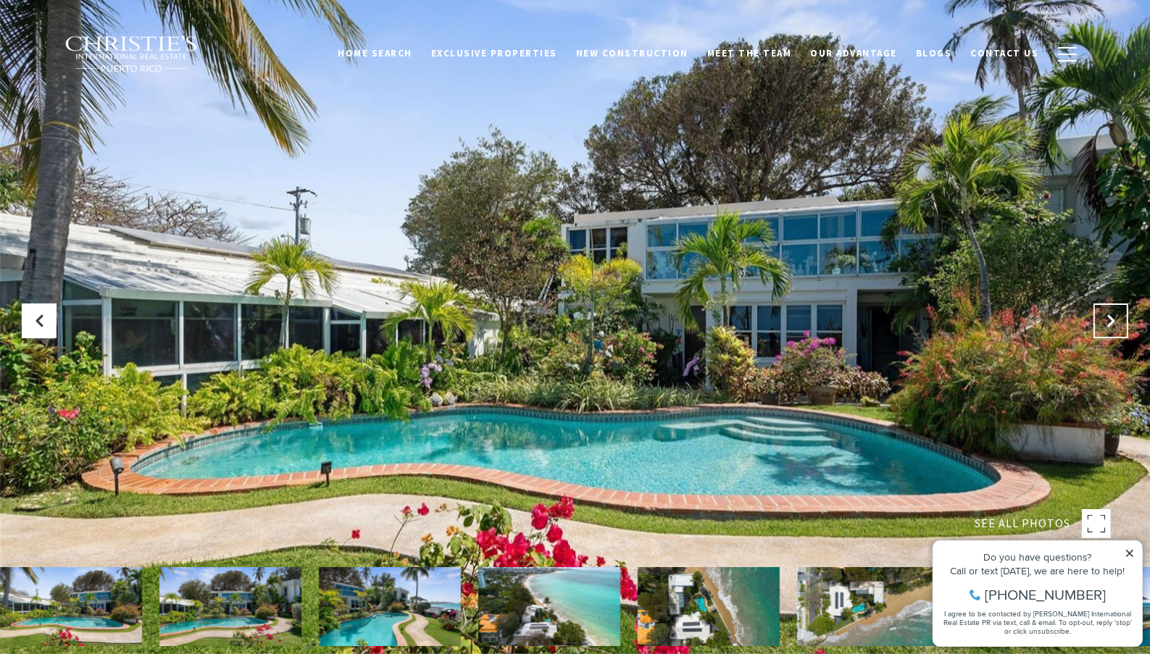
click at [1116, 321] on icon "Next Slide" at bounding box center [1110, 321] width 14 height 14
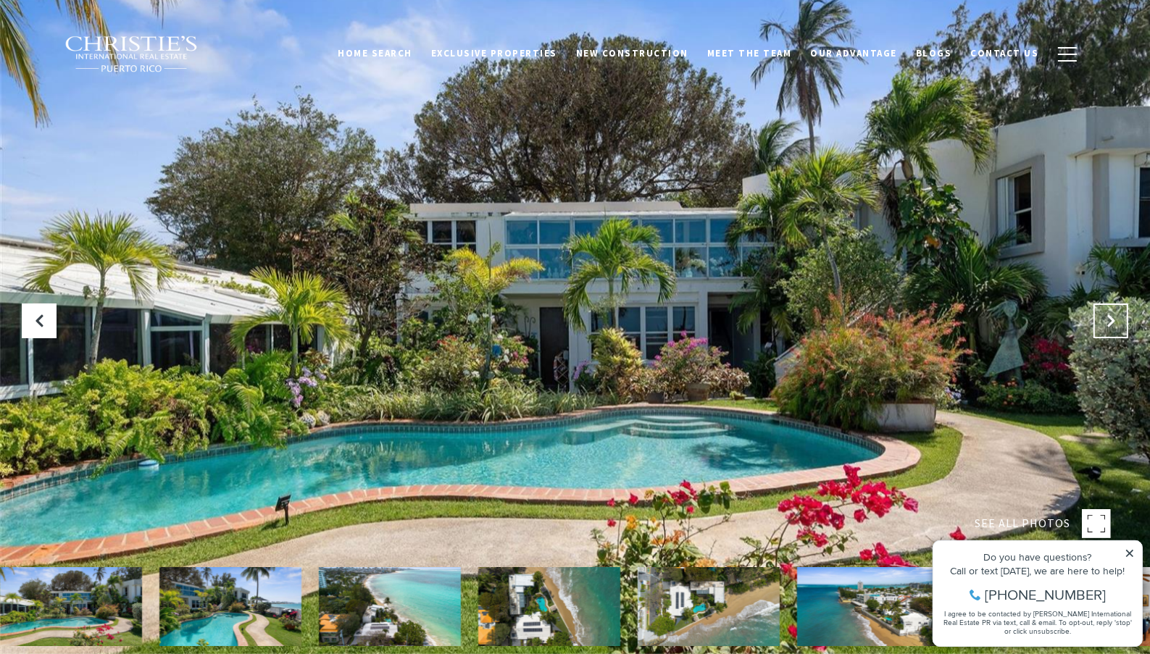
click at [1116, 321] on icon "Next Slide" at bounding box center [1110, 321] width 14 height 14
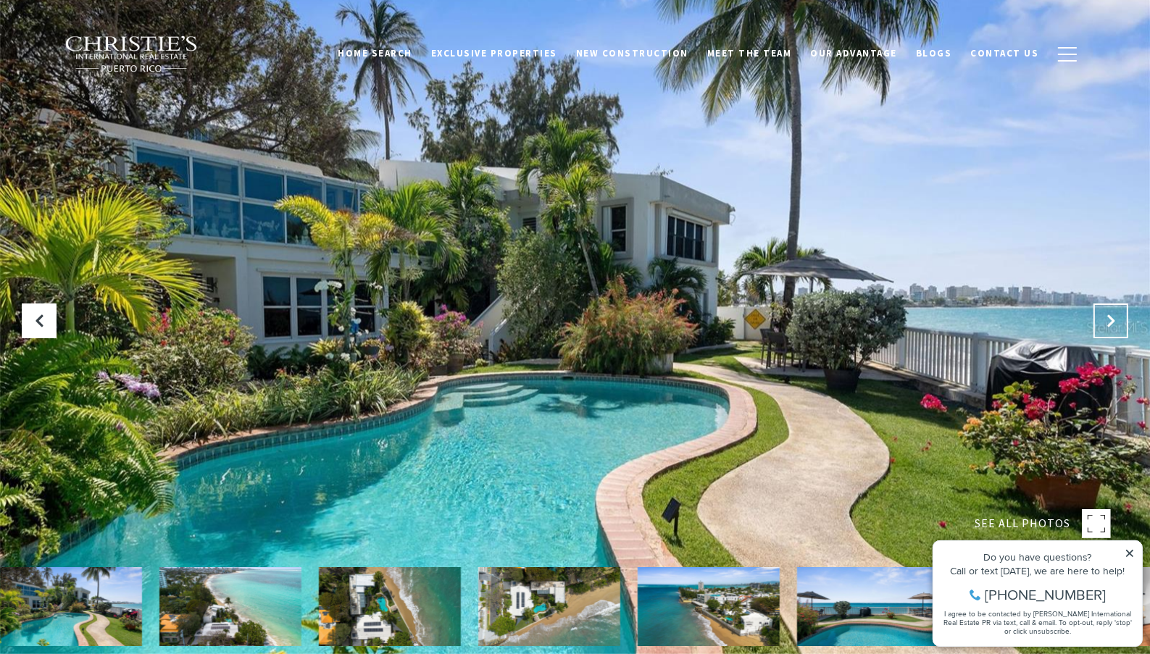
click at [1116, 321] on icon "Next Slide" at bounding box center [1110, 321] width 14 height 14
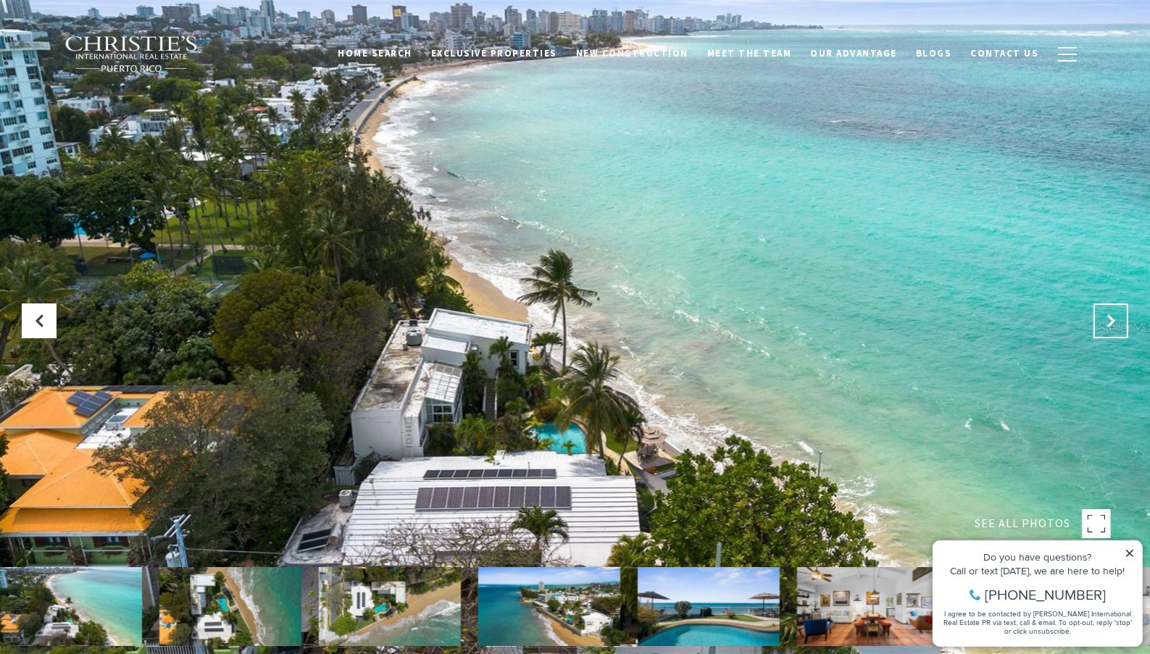
click at [1116, 321] on icon "Next Slide" at bounding box center [1110, 321] width 14 height 14
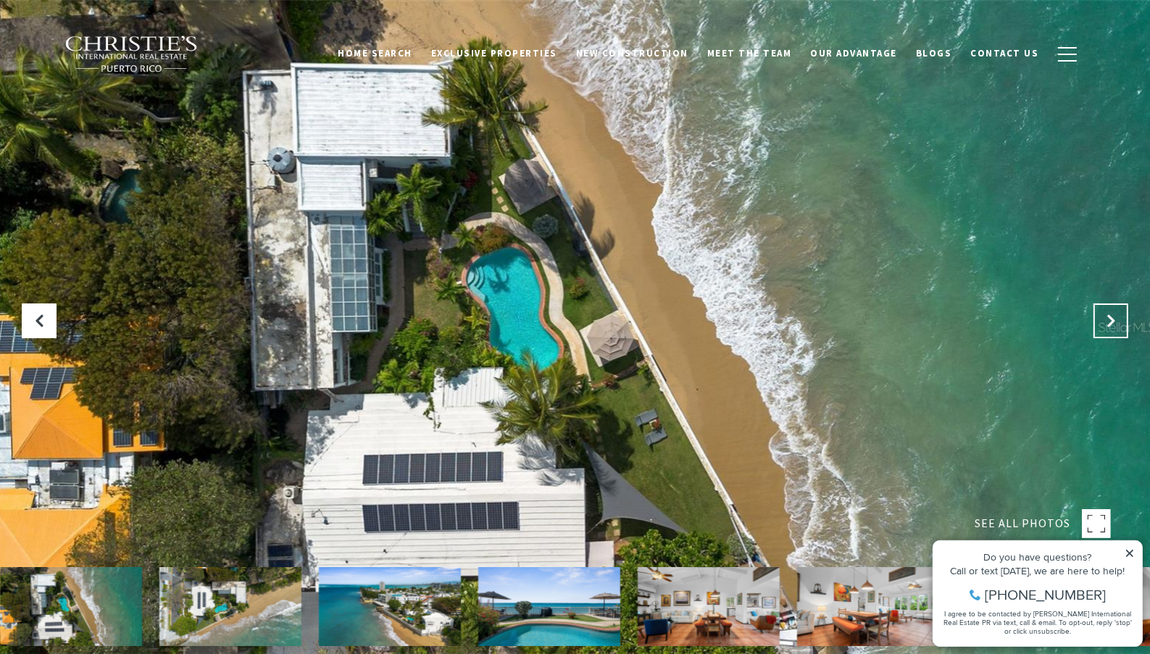
click at [1116, 321] on icon "Next Slide" at bounding box center [1110, 321] width 14 height 14
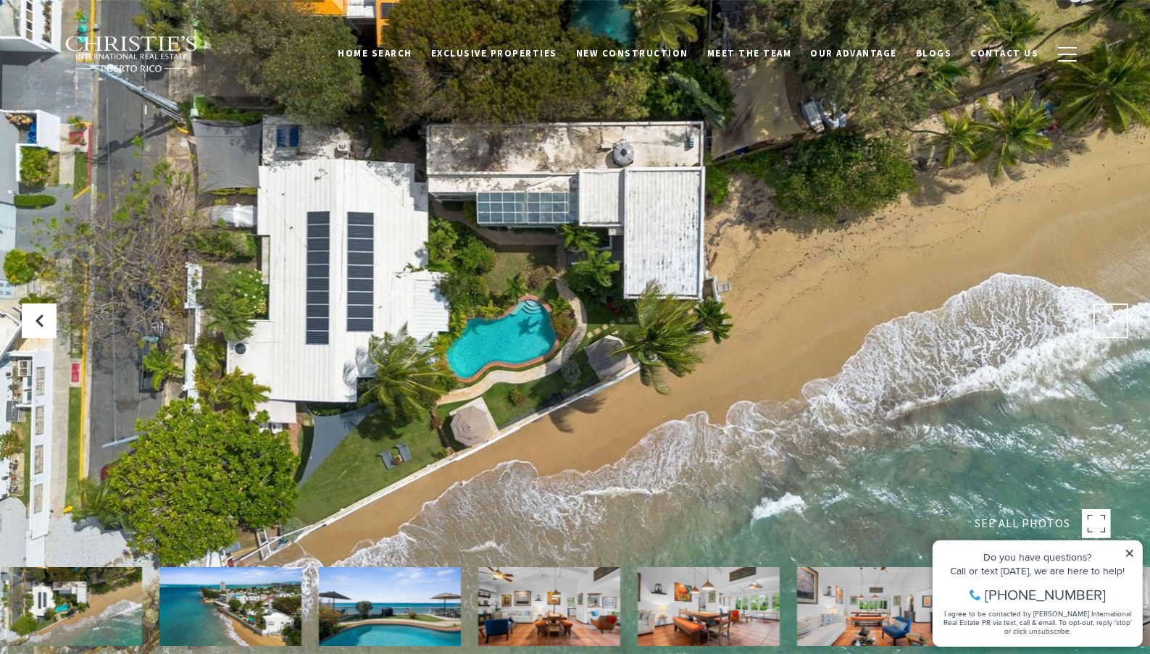
click at [1116, 321] on icon "Next Slide" at bounding box center [1110, 321] width 14 height 14
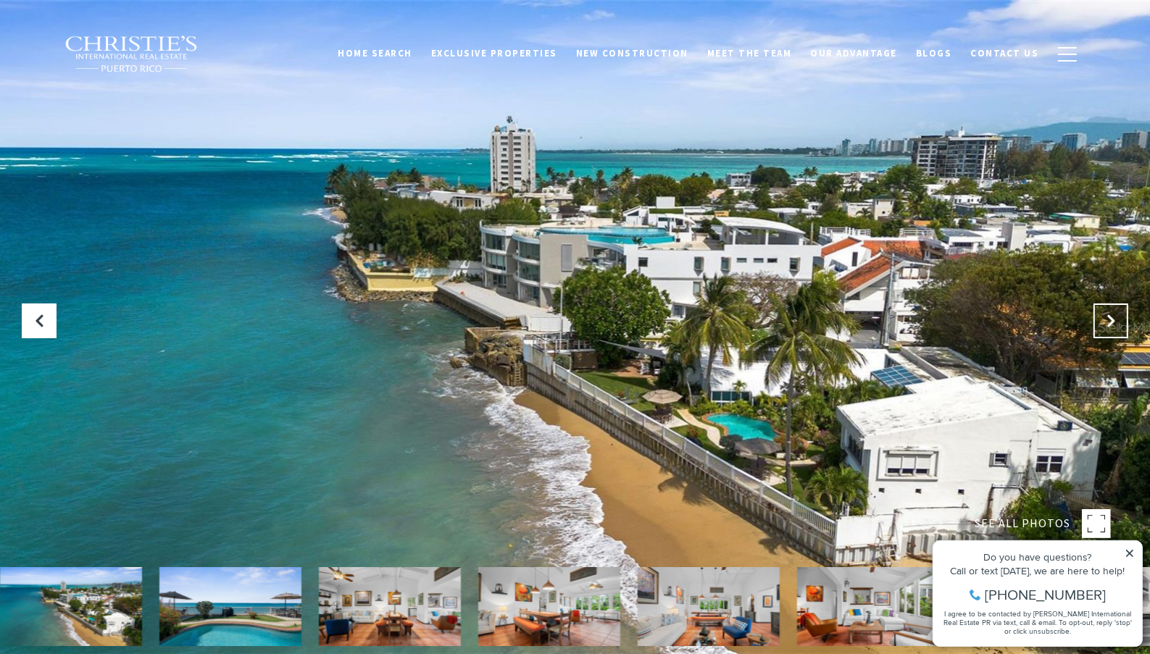
click at [1116, 321] on icon "Next Slide" at bounding box center [1110, 321] width 14 height 14
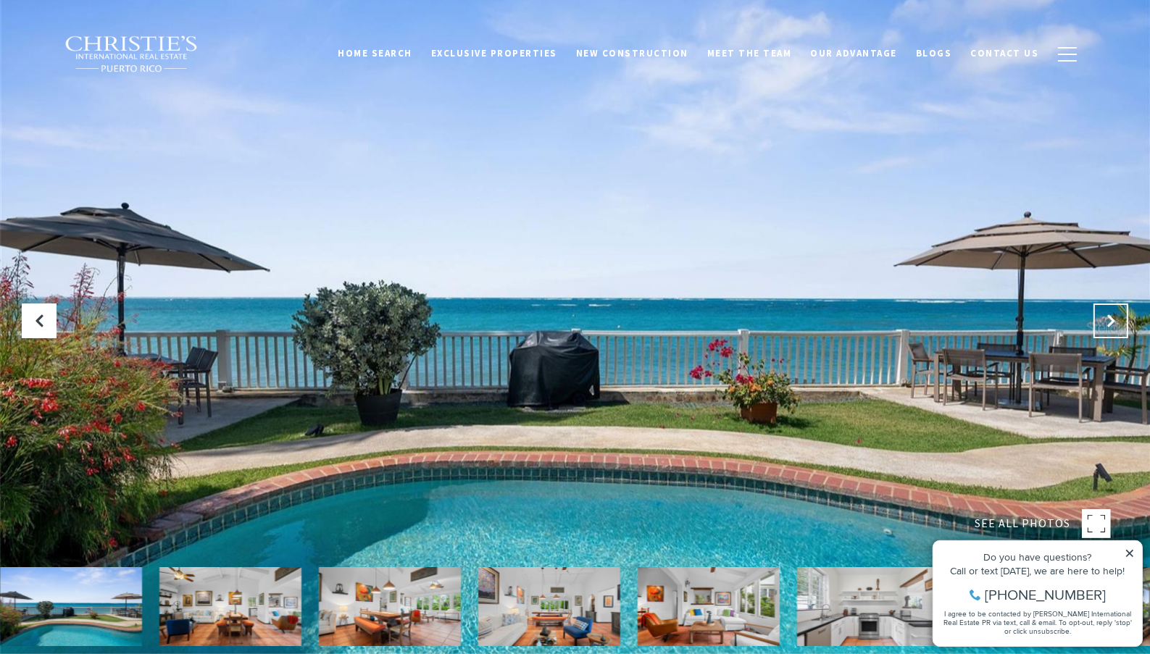
click at [1116, 321] on icon "Next Slide" at bounding box center [1110, 321] width 14 height 14
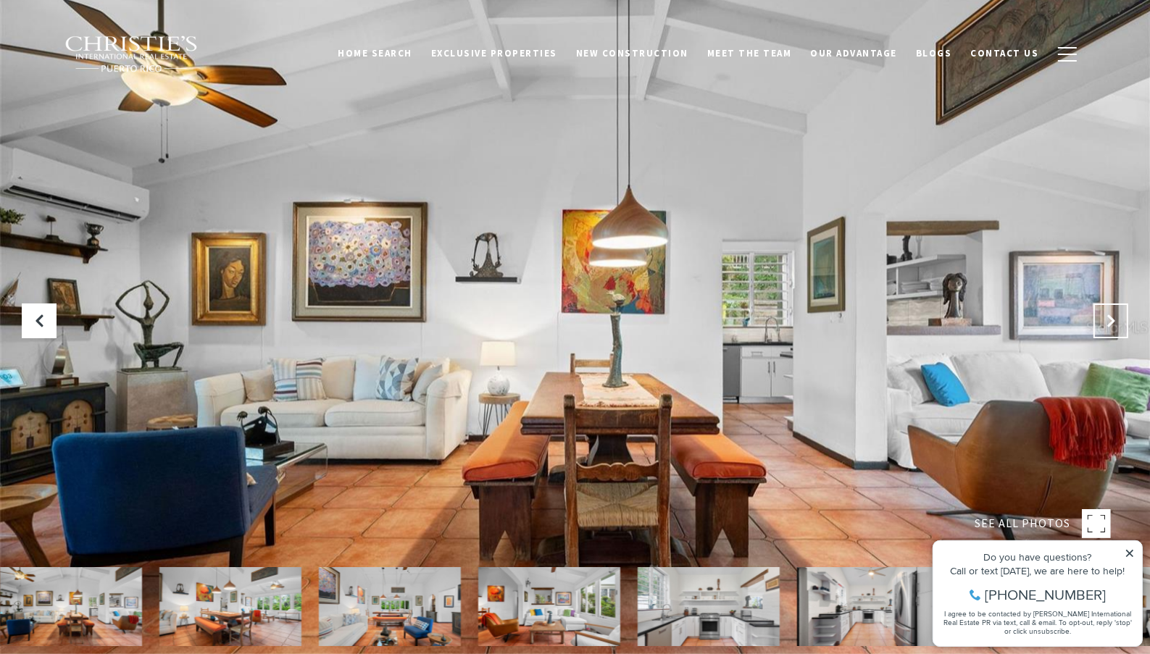
click at [1116, 321] on icon "Next Slide" at bounding box center [1110, 321] width 14 height 14
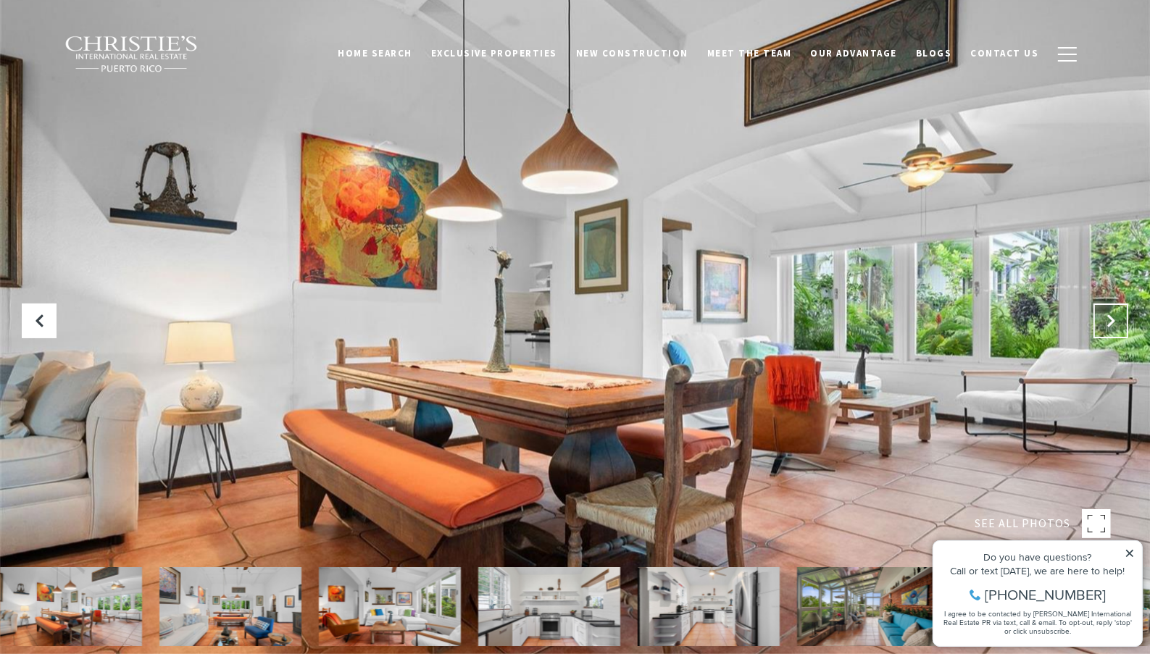
click at [1116, 321] on icon "Next Slide" at bounding box center [1110, 321] width 14 height 14
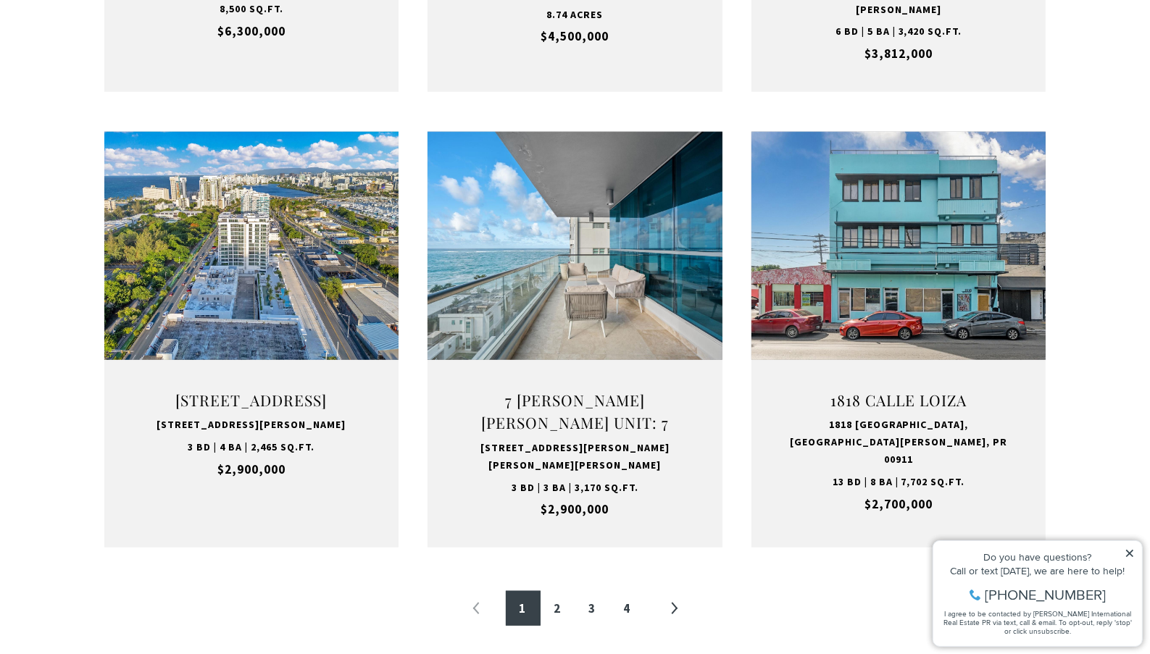
scroll to position [1522, 0]
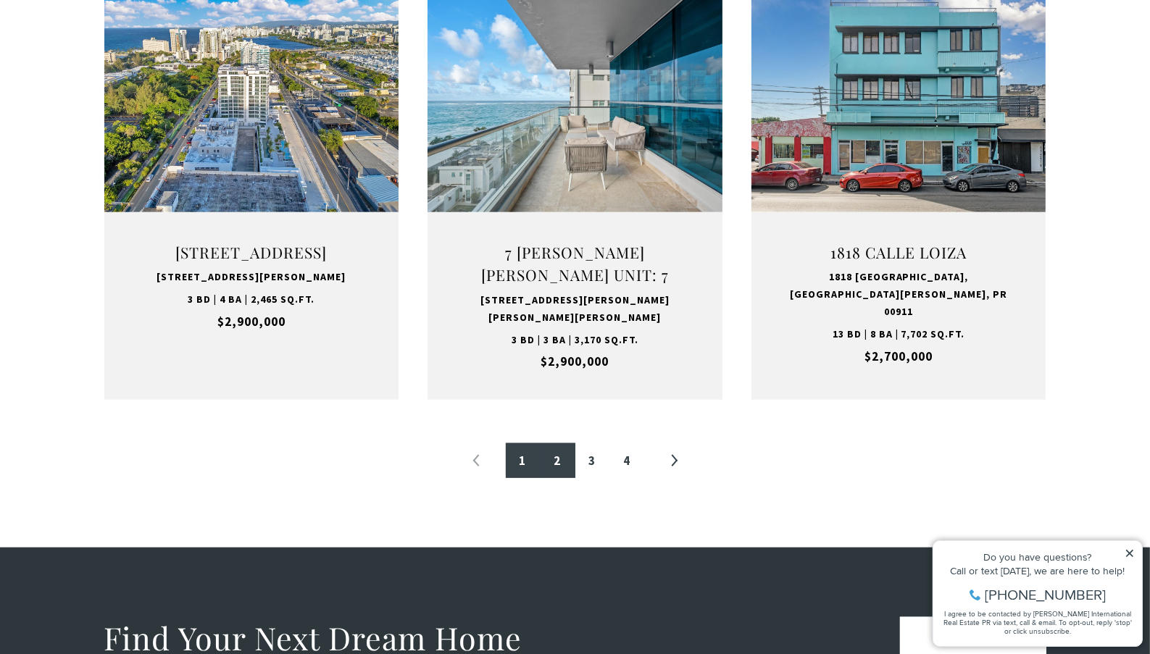
click at [551, 460] on link "2" at bounding box center [558, 460] width 35 height 35
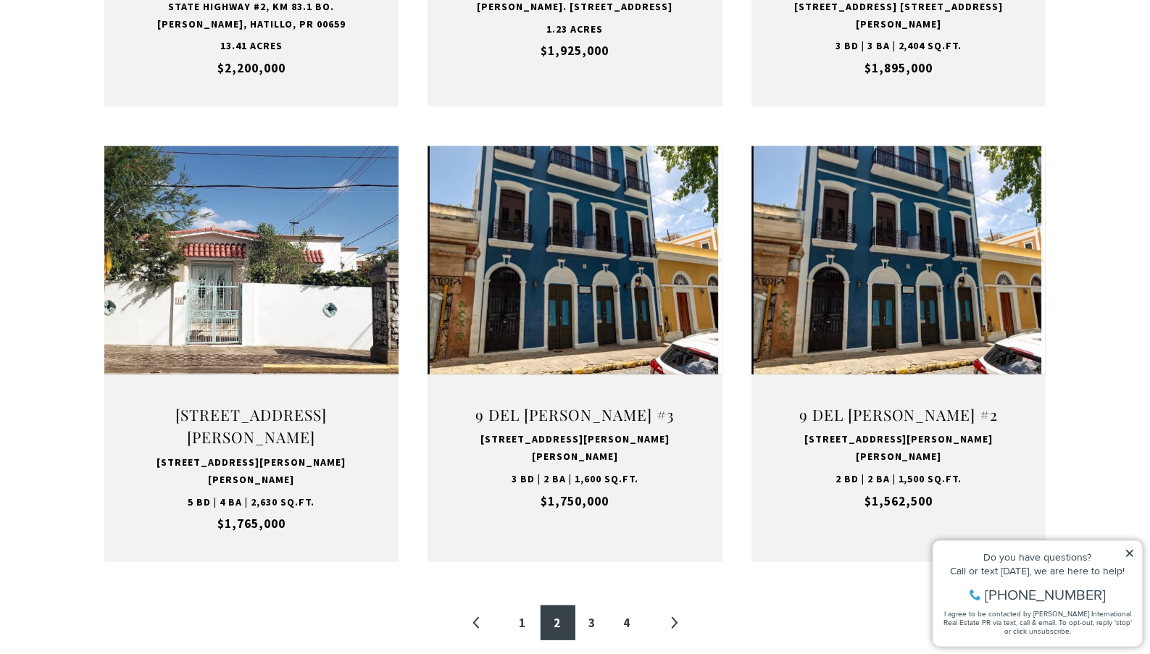
scroll to position [1377, 0]
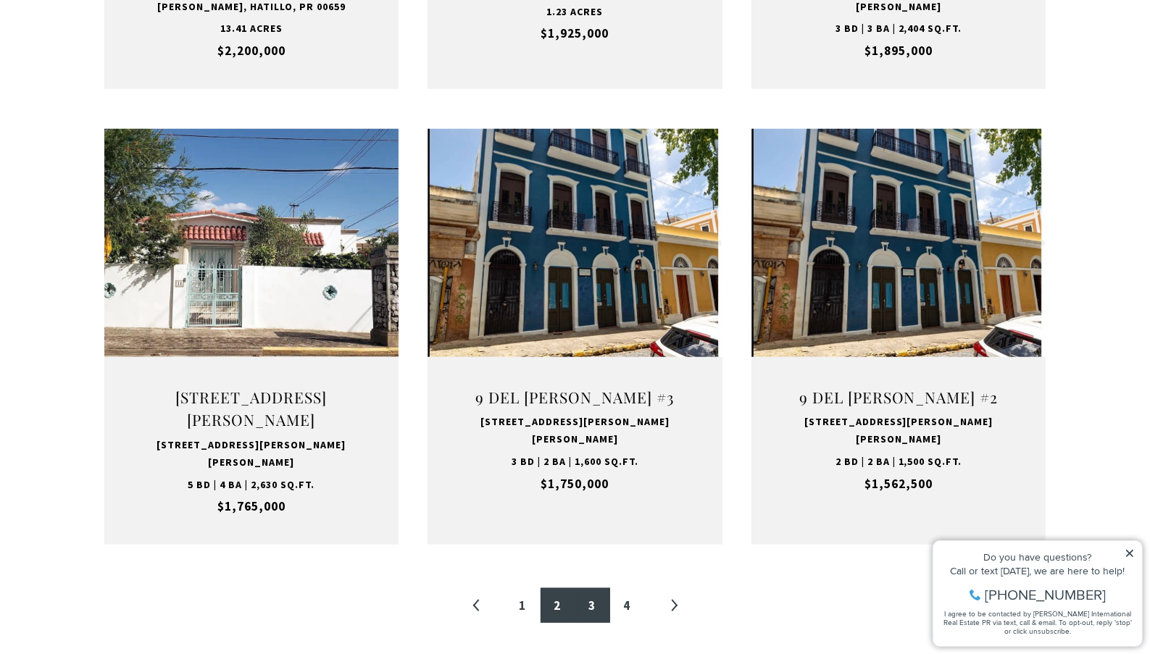
click at [590, 588] on link "3" at bounding box center [592, 605] width 35 height 35
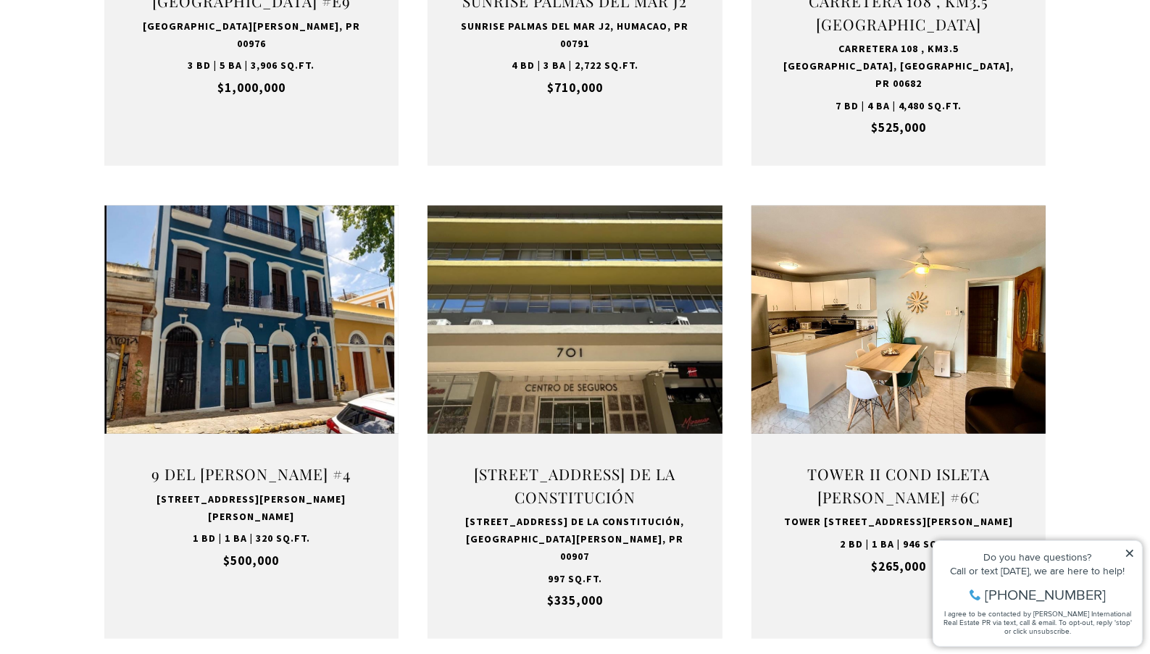
scroll to position [1377, 0]
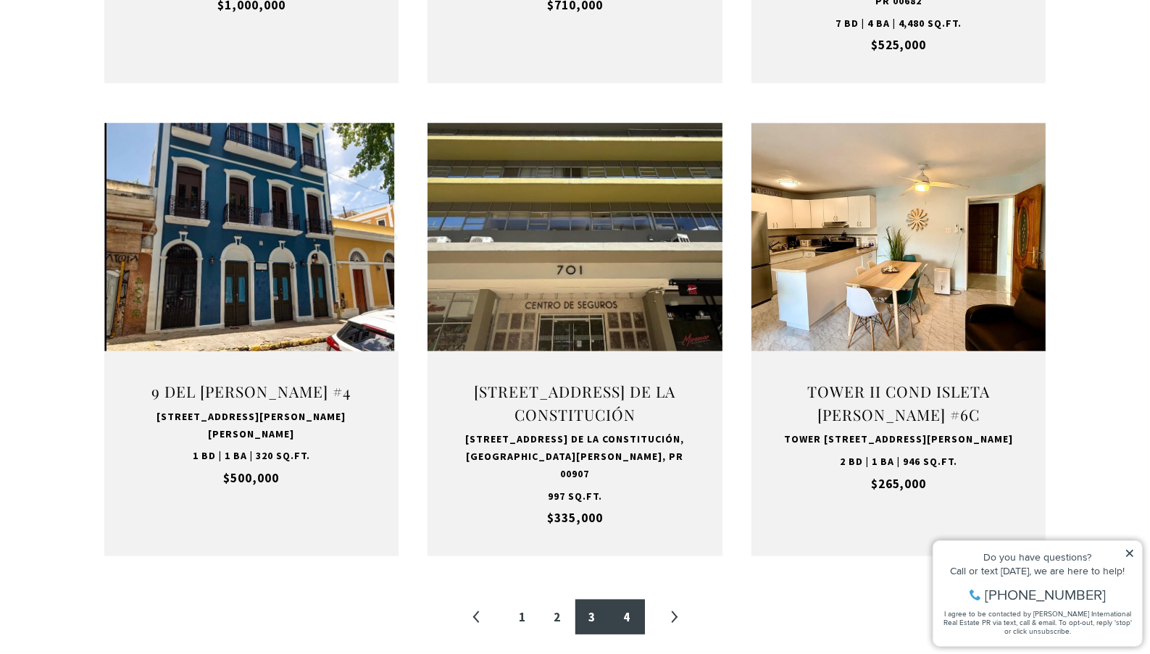
click at [623, 609] on link "4" at bounding box center [627, 617] width 35 height 35
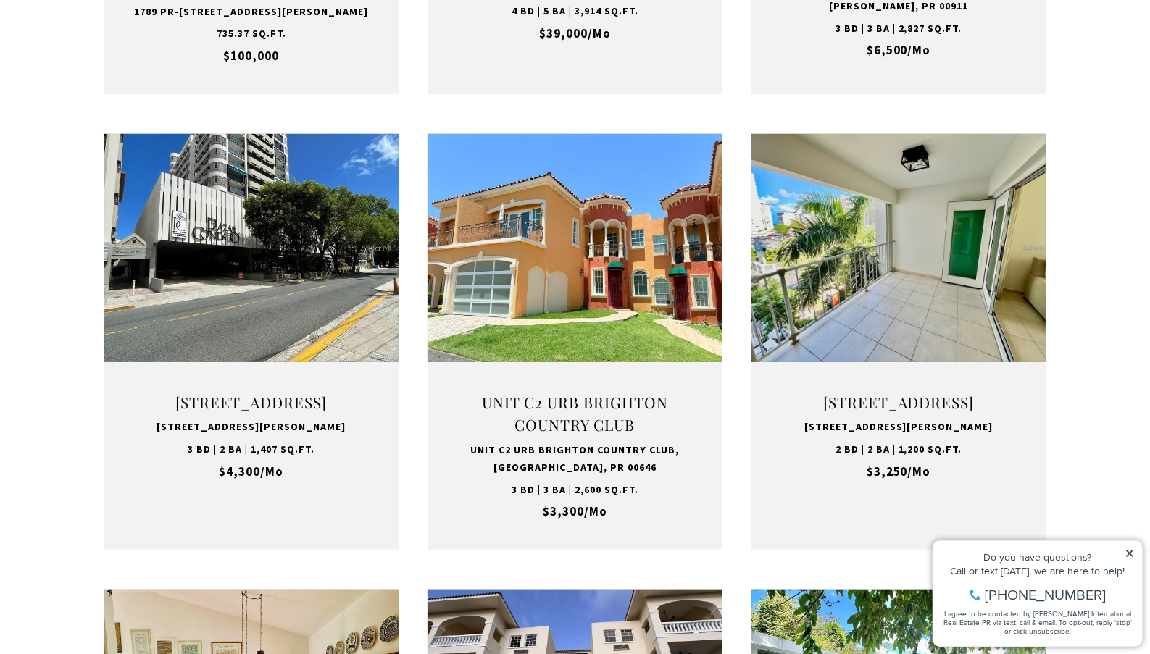
scroll to position [1014, 0]
